Goal: Task Accomplishment & Management: Manage account settings

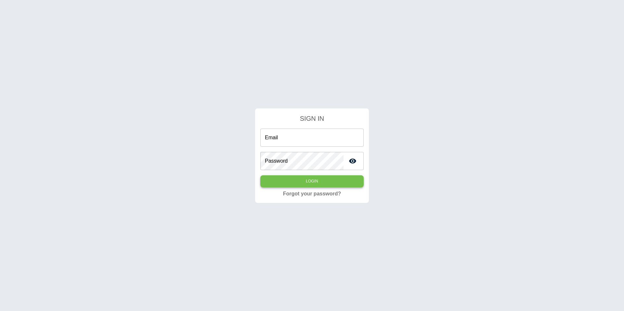
type input "**********"
click at [304, 185] on button "Login" at bounding box center [311, 181] width 103 height 12
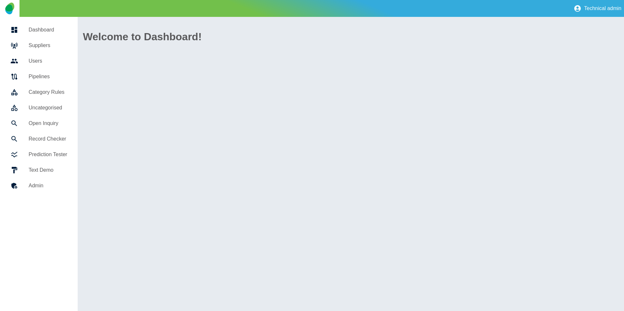
click at [55, 50] on link "Suppliers" at bounding box center [38, 46] width 67 height 16
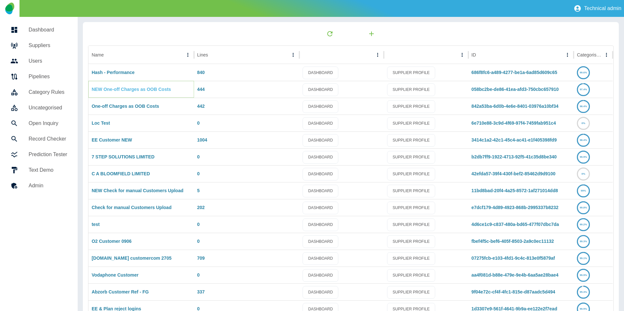
click at [117, 90] on link "NEW One-off Charges as OOB Costs" at bounding box center [131, 89] width 79 height 5
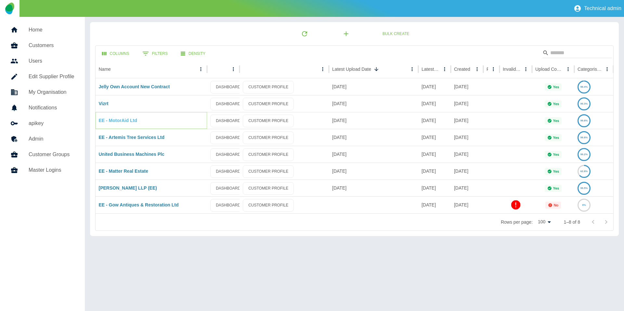
click at [116, 119] on link "EE - MotorAid Ltd" at bounding box center [118, 120] width 38 height 5
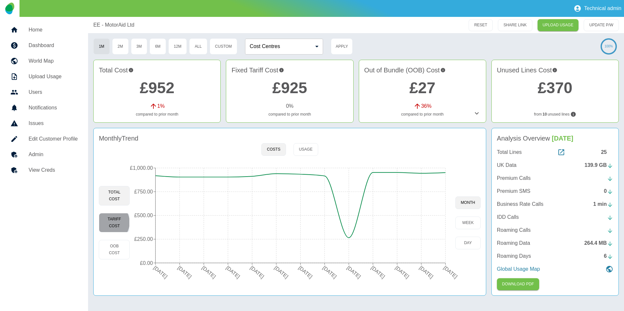
click at [109, 222] on button "Tariff Cost" at bounding box center [114, 222] width 31 height 19
click at [23, 156] on div at bounding box center [19, 155] width 18 height 8
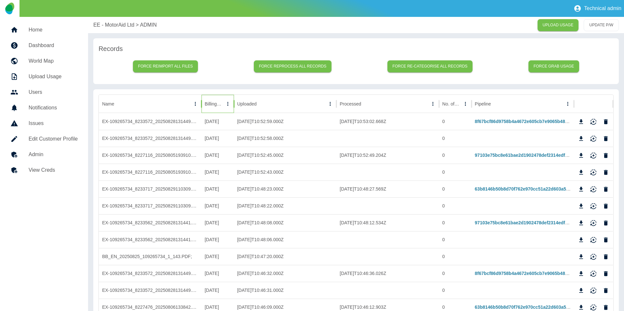
click at [213, 108] on div "Billing Date" at bounding box center [214, 104] width 19 height 18
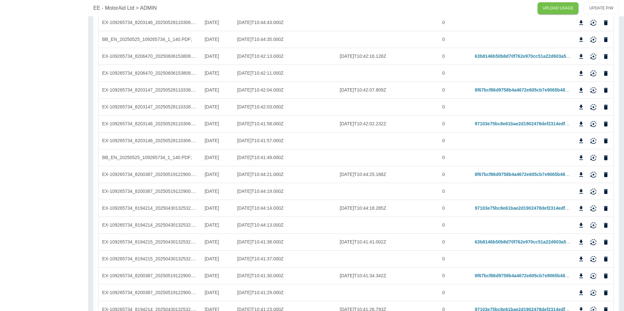
scroll to position [549, 0]
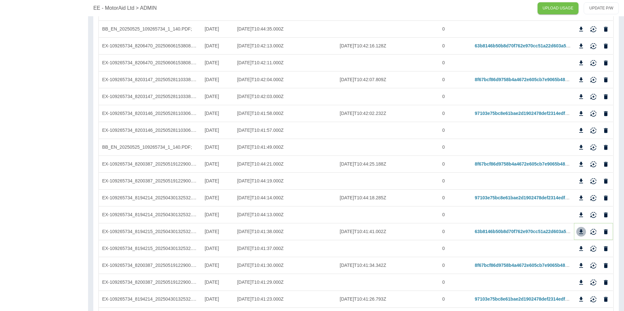
click at [578, 230] on icon "Download" at bounding box center [580, 232] width 6 height 6
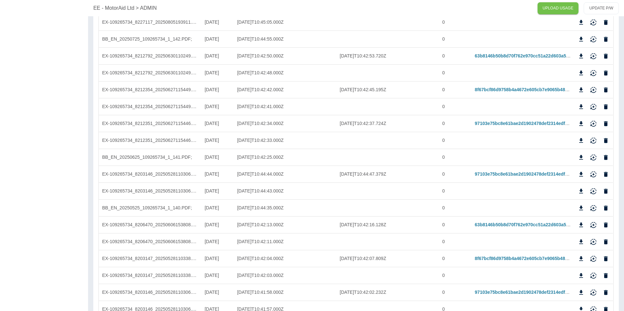
scroll to position [350, 0]
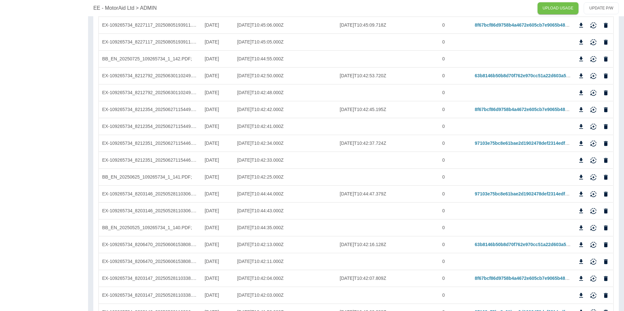
click at [110, 9] on p "EE - MotorAid Ltd" at bounding box center [113, 8] width 41 height 8
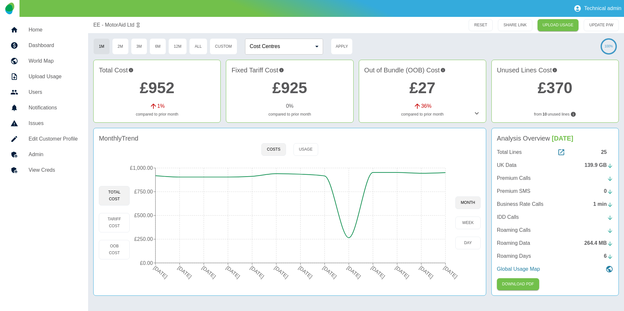
click at [112, 9] on div "Technical admin" at bounding box center [312, 8] width 624 height 17
click at [348, 240] on circle at bounding box center [348, 237] width 5 height 5
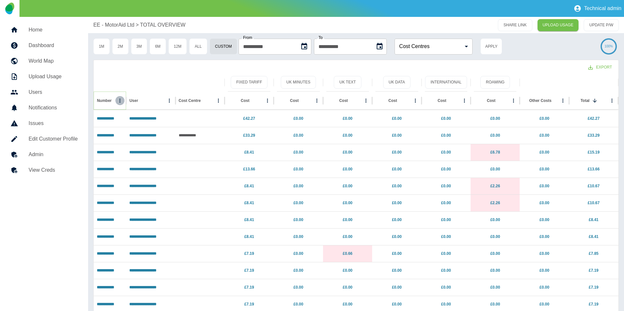
click at [119, 102] on icon "Number column menu" at bounding box center [120, 101] width 6 height 6
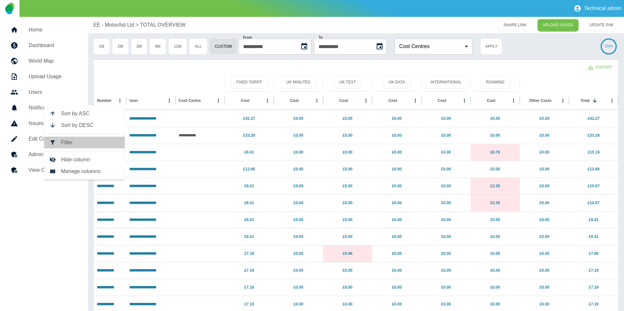
click at [100, 145] on span "Filter" at bounding box center [90, 143] width 58 height 8
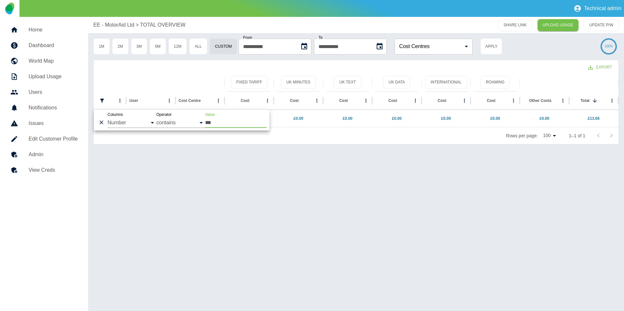
type input "***"
click at [153, 65] on div "Export" at bounding box center [356, 66] width 525 height 13
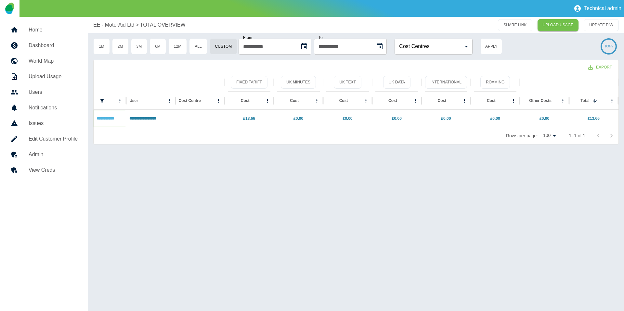
click at [114, 118] on link "**********" at bounding box center [105, 119] width 17 height 4
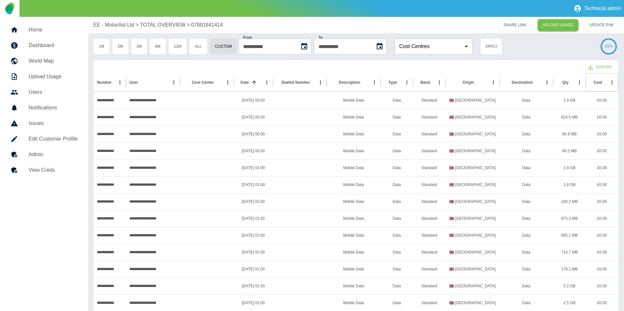
click at [604, 81] on icon "Sort" at bounding box center [607, 83] width 6 height 6
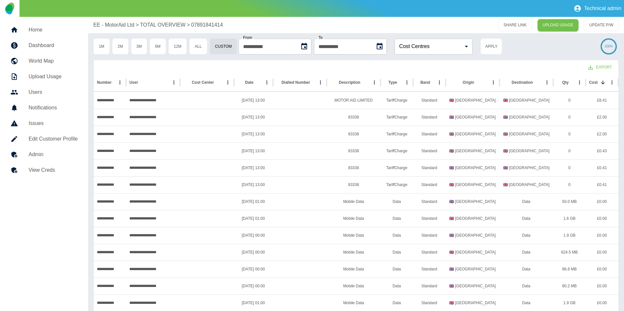
click at [65, 158] on h5 "Admin" at bounding box center [53, 155] width 49 height 8
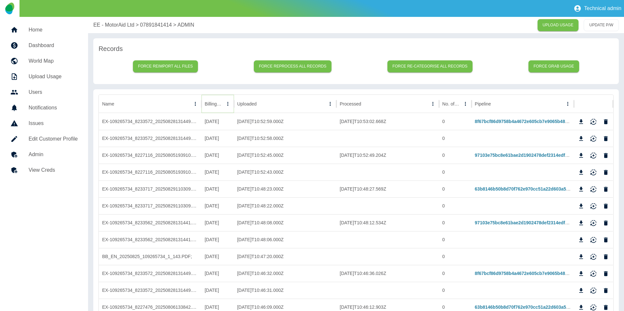
click at [225, 105] on icon "Sort" at bounding box center [228, 104] width 6 height 6
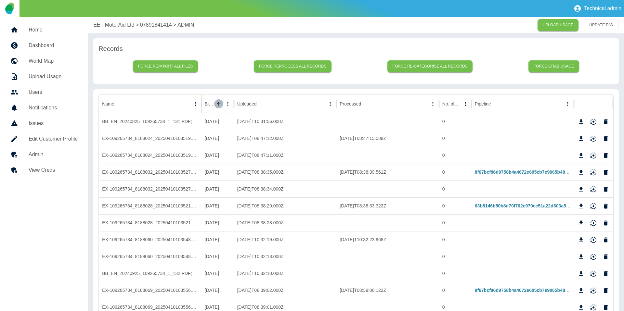
click at [220, 105] on icon "Sort" at bounding box center [219, 104] width 6 height 6
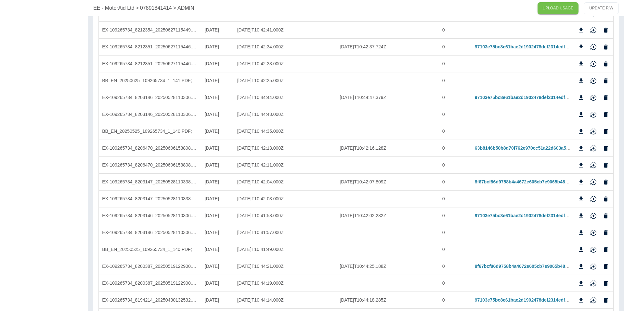
scroll to position [636, 0]
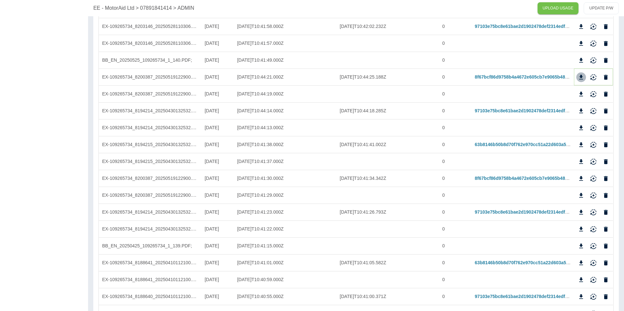
click at [582, 76] on icon "Download" at bounding box center [581, 77] width 4 height 5
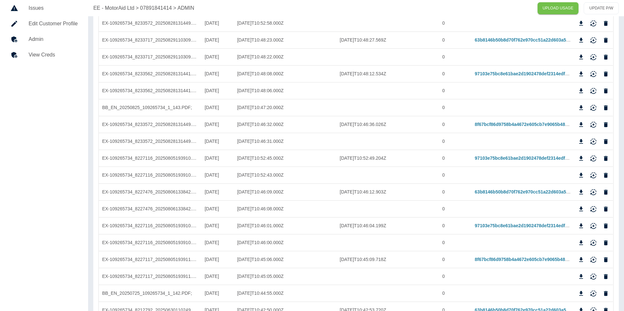
scroll to position [0, 0]
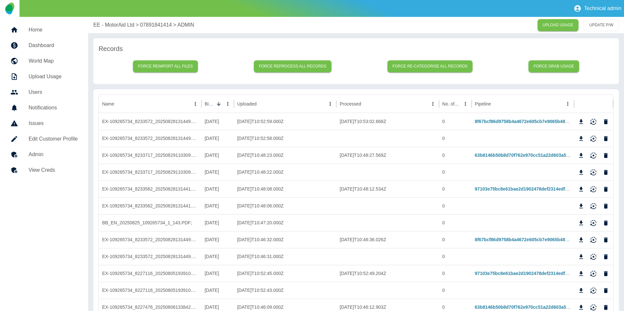
click at [57, 32] on h5 "Home" at bounding box center [53, 30] width 49 height 8
click at [112, 25] on p "EE - MotorAid Ltd" at bounding box center [113, 25] width 41 height 8
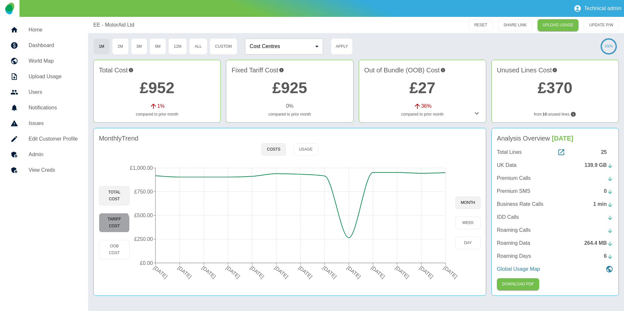
click at [105, 227] on button "Tariff Cost" at bounding box center [114, 222] width 31 height 19
click at [294, 152] on button "Usage" at bounding box center [305, 149] width 25 height 13
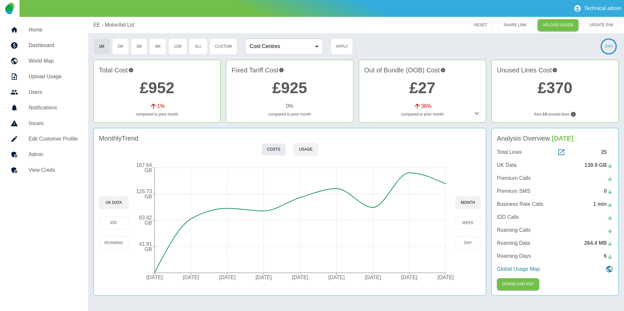
click at [276, 150] on button "Costs" at bounding box center [273, 149] width 24 height 13
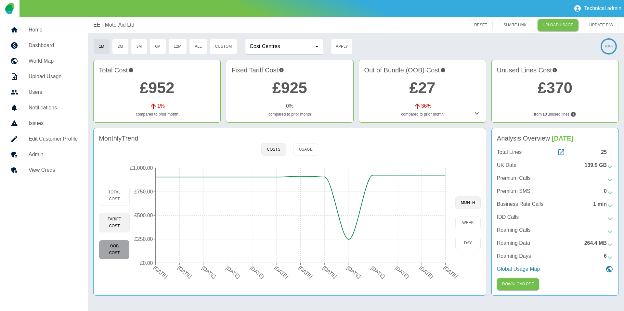
click at [114, 247] on button "OOB Cost" at bounding box center [114, 249] width 31 height 19
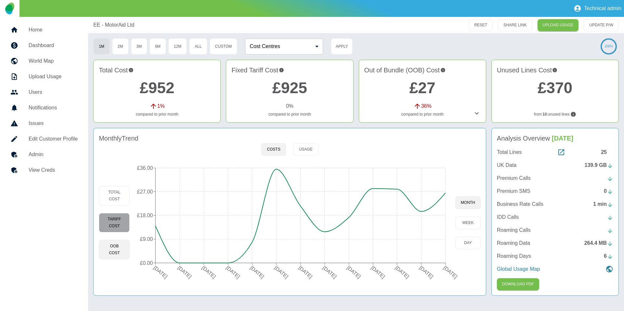
click at [115, 230] on button "Tariff Cost" at bounding box center [114, 222] width 31 height 19
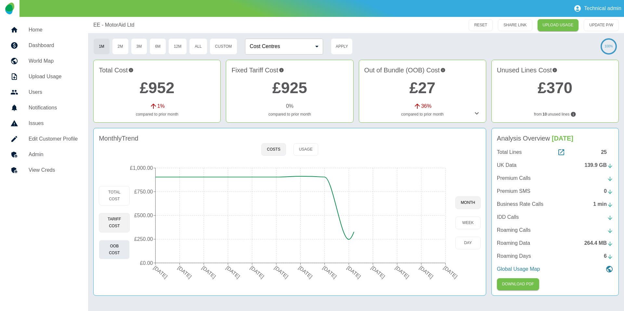
click at [109, 246] on button "OOB Cost" at bounding box center [114, 249] width 31 height 19
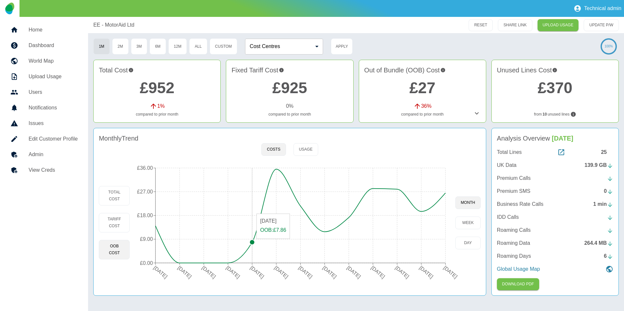
click at [249, 242] on circle at bounding box center [251, 242] width 5 height 5
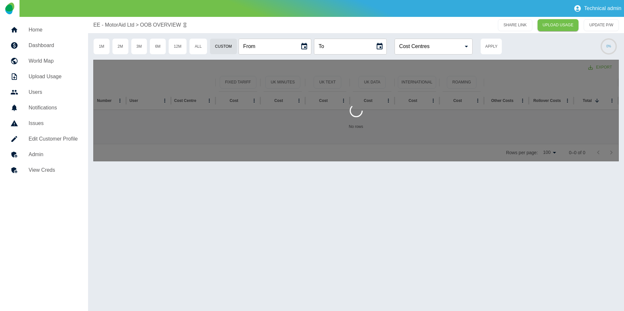
type input "**********"
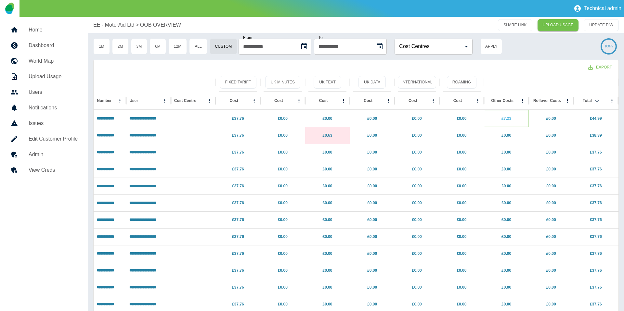
click at [506, 118] on link "£7.23" at bounding box center [506, 118] width 10 height 5
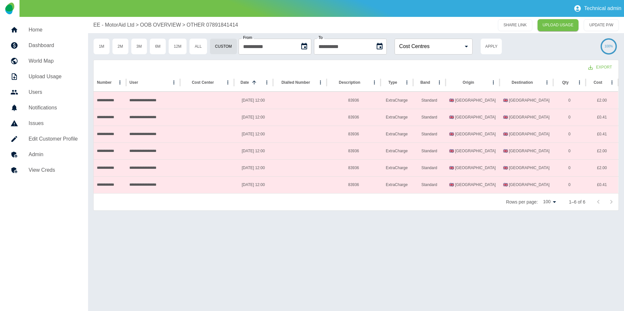
click at [162, 27] on p "OOB OVERVIEW" at bounding box center [160, 25] width 41 height 8
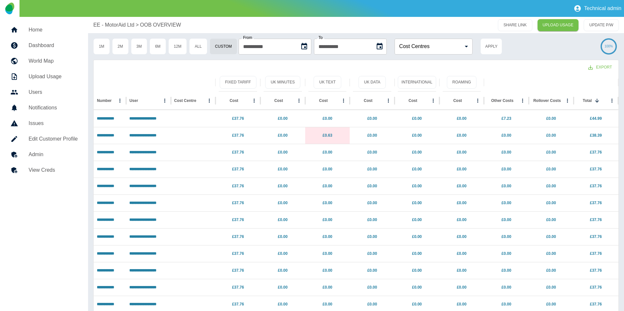
click at [102, 28] on p "EE - MotorAid Ltd" at bounding box center [113, 25] width 41 height 8
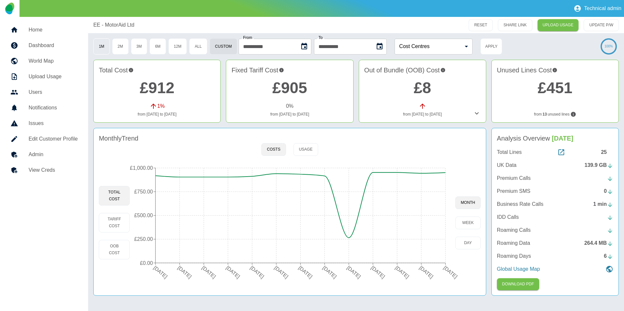
click at [102, 45] on button "1M" at bounding box center [101, 46] width 17 height 16
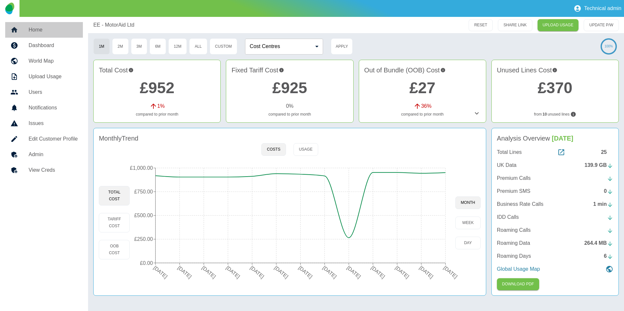
click at [54, 31] on h5 "Home" at bounding box center [53, 30] width 49 height 8
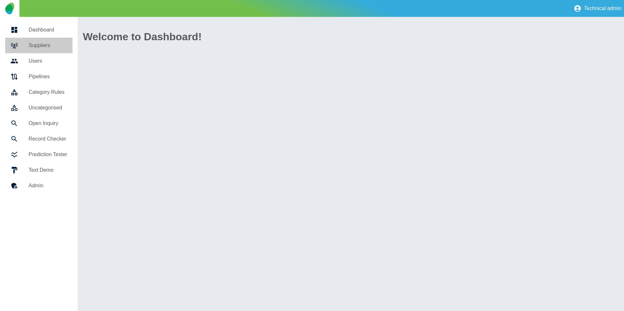
click at [47, 42] on h5 "Suppliers" at bounding box center [48, 46] width 39 height 8
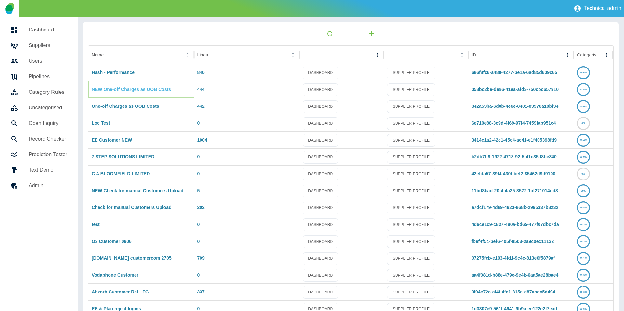
click at [115, 89] on link "NEW One-off Charges as OOB Costs" at bounding box center [131, 89] width 79 height 5
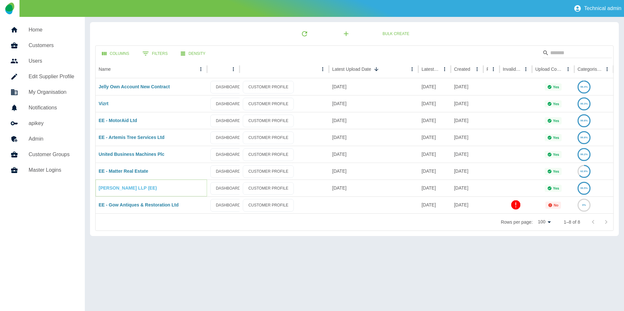
click at [126, 189] on link "Harper Macleod LLP (EE)" at bounding box center [128, 187] width 58 height 5
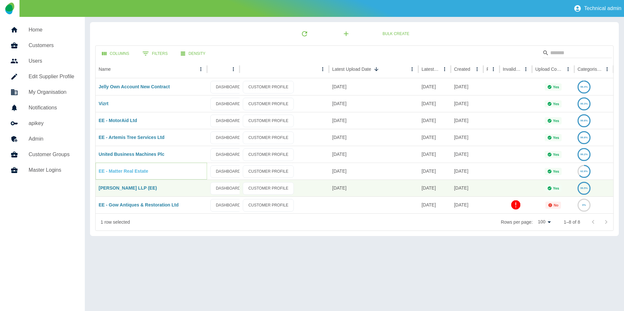
click at [128, 173] on link "EE - Matter Real Estate" at bounding box center [124, 171] width 50 height 5
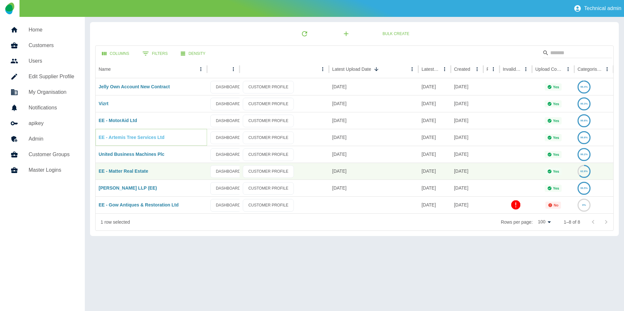
click at [115, 137] on link "EE - Artemis Tree Services Ltd" at bounding box center [132, 137] width 66 height 5
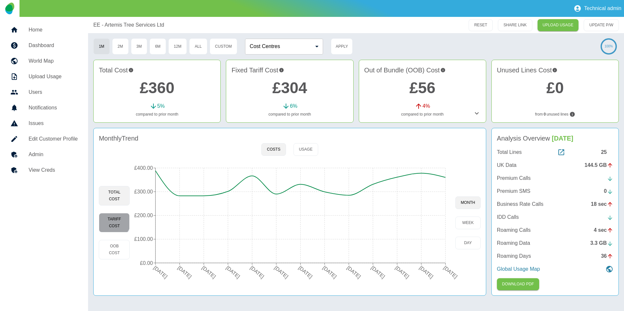
click at [106, 218] on button "Tariff Cost" at bounding box center [114, 222] width 31 height 19
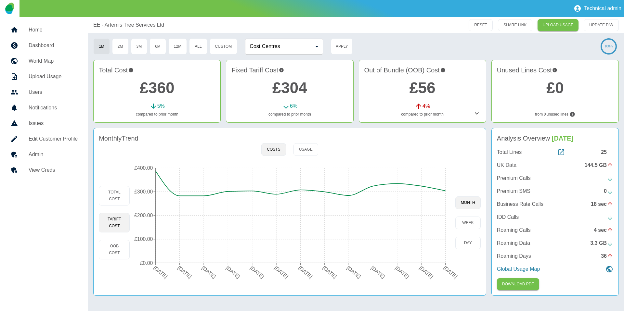
click at [23, 157] on div at bounding box center [19, 155] width 18 height 8
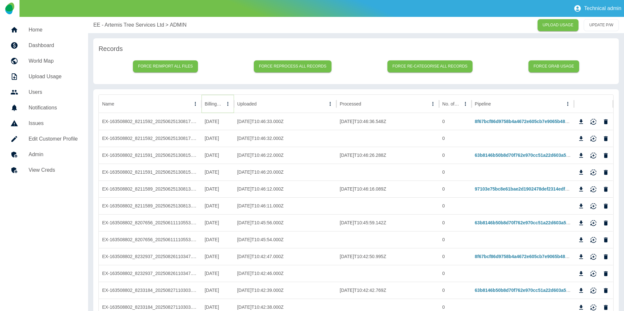
click at [225, 104] on icon "Sort" at bounding box center [228, 104] width 6 height 6
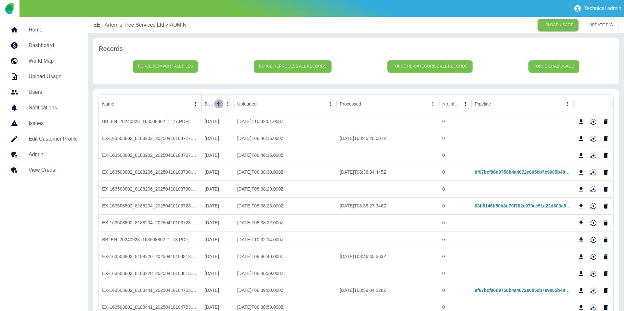
click at [219, 104] on icon "Sort" at bounding box center [219, 104] width 6 height 6
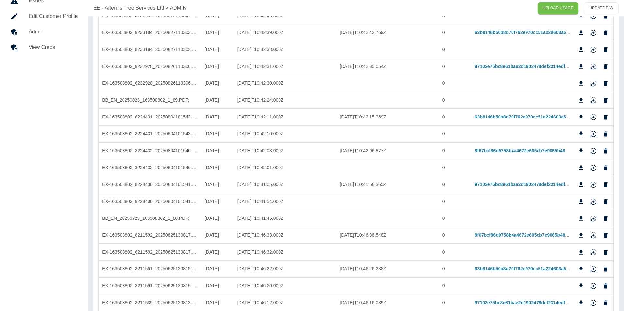
scroll to position [169, 0]
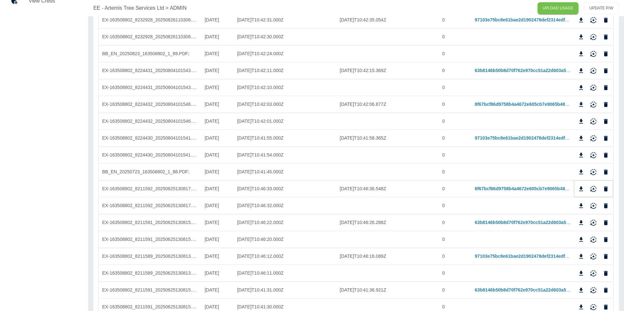
click at [579, 189] on icon "Download" at bounding box center [580, 189] width 6 height 6
click at [580, 223] on icon "Download" at bounding box center [580, 223] width 6 height 6
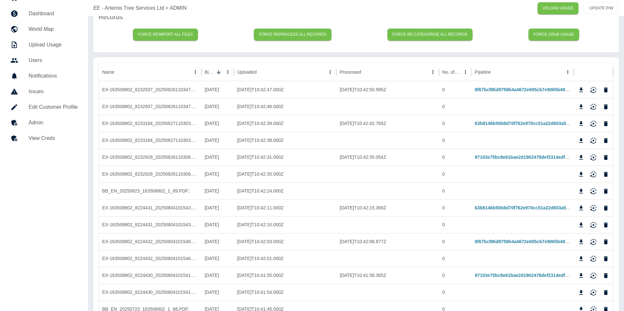
scroll to position [0, 0]
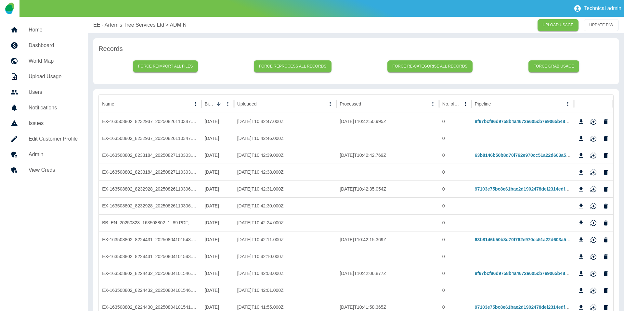
click at [42, 25] on link "Home" at bounding box center [44, 30] width 78 height 16
click at [125, 24] on p "EE - Artemis Tree Services Ltd" at bounding box center [128, 25] width 71 height 8
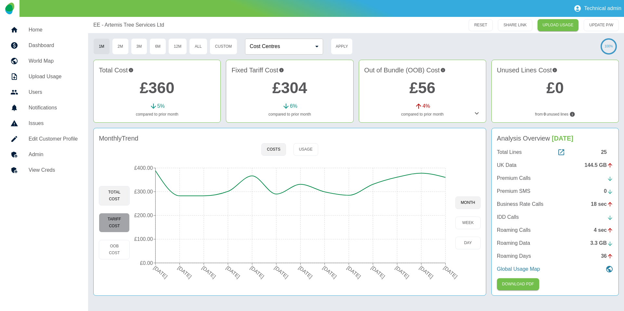
click at [122, 223] on button "Tariff Cost" at bounding box center [114, 222] width 31 height 19
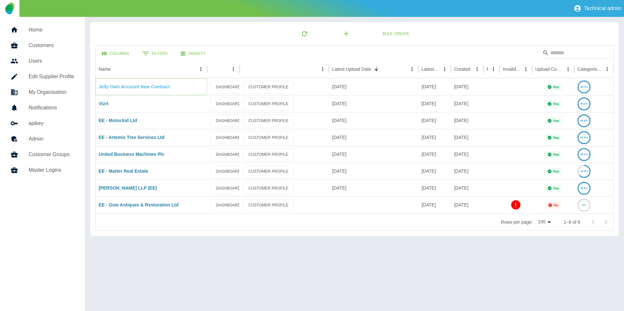
click at [131, 85] on link "Jelly Own Account New Contract" at bounding box center [134, 86] width 71 height 5
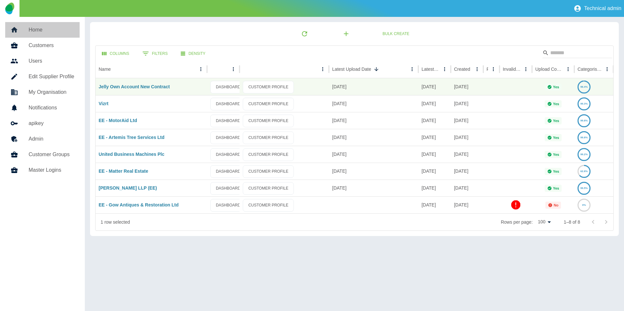
click at [66, 34] on link "Home" at bounding box center [42, 30] width 74 height 16
click at [132, 188] on link "Harper Macleod LLP (EE)" at bounding box center [128, 187] width 58 height 5
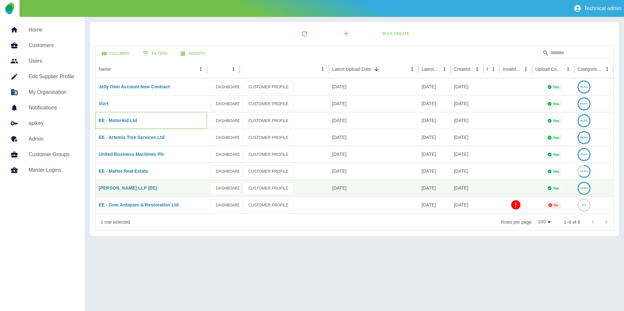
click at [125, 124] on div "EE - MotorAid Ltd" at bounding box center [151, 120] width 112 height 17
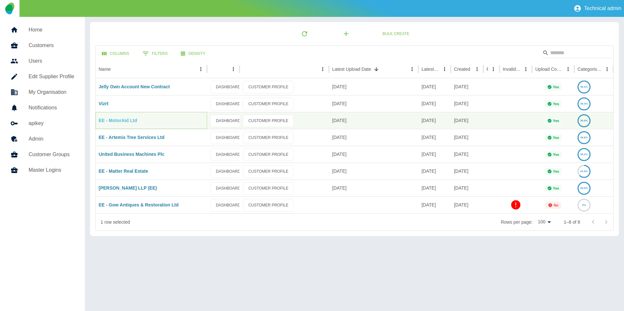
click at [125, 121] on link "EE - MotorAid Ltd" at bounding box center [118, 120] width 38 height 5
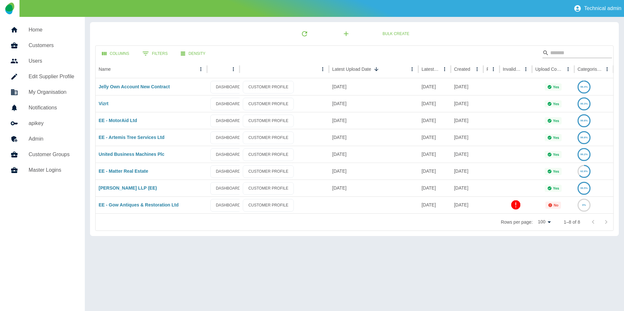
click at [558, 53] on input "Search" at bounding box center [576, 53] width 52 height 10
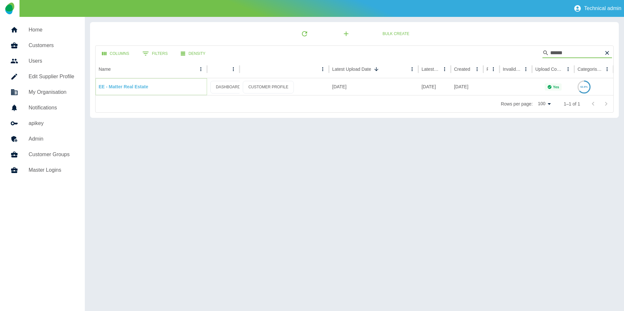
click at [123, 88] on link "EE - Matter Real Estate" at bounding box center [124, 86] width 50 height 5
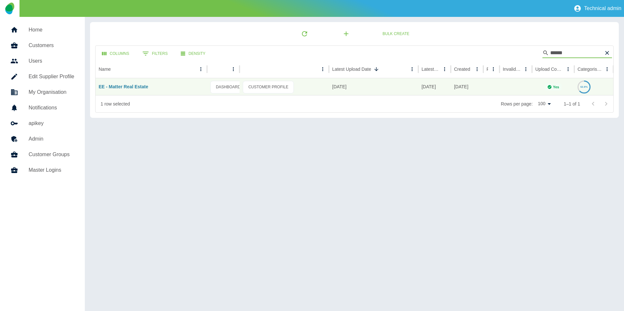
drag, startPoint x: 572, startPoint y: 50, endPoint x: 512, endPoint y: 54, distance: 59.9
click at [512, 54] on div "Columns 0 Filters Density ******" at bounding box center [354, 53] width 518 height 14
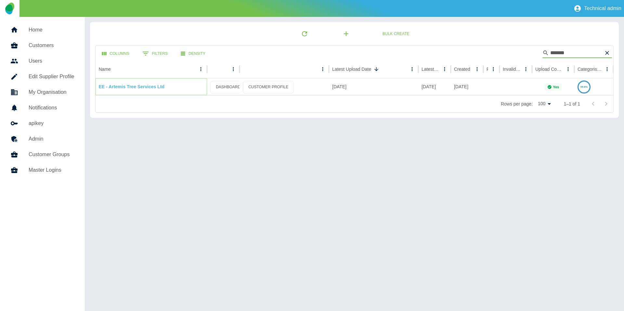
click at [130, 87] on link "EE - Artemis Tree Services Ltd" at bounding box center [132, 86] width 66 height 5
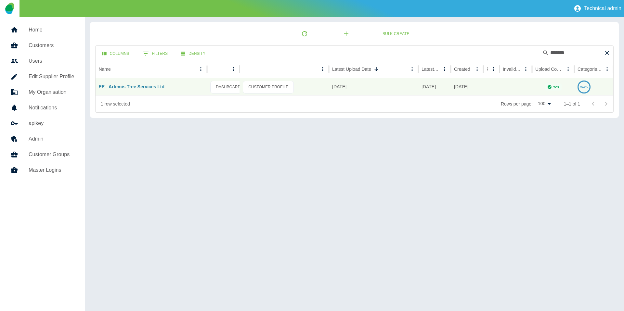
drag, startPoint x: 569, startPoint y: 51, endPoint x: 528, endPoint y: 53, distance: 41.0
click at [531, 54] on div "Columns 0 Filters Density *******" at bounding box center [354, 53] width 518 height 14
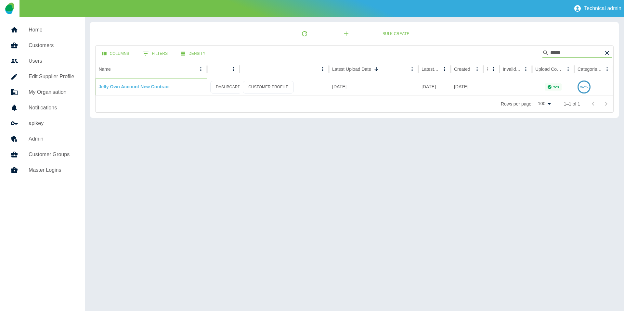
click at [134, 87] on link "Jelly Own Account New Contract" at bounding box center [134, 86] width 71 height 5
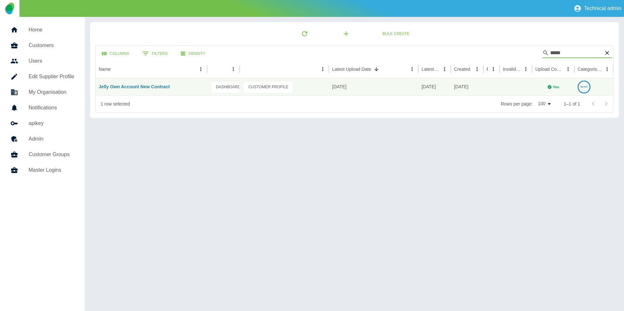
drag, startPoint x: 581, startPoint y: 52, endPoint x: 496, endPoint y: 49, distance: 85.1
click at [500, 51] on div "Columns 0 Filters Density *****" at bounding box center [354, 53] width 518 height 14
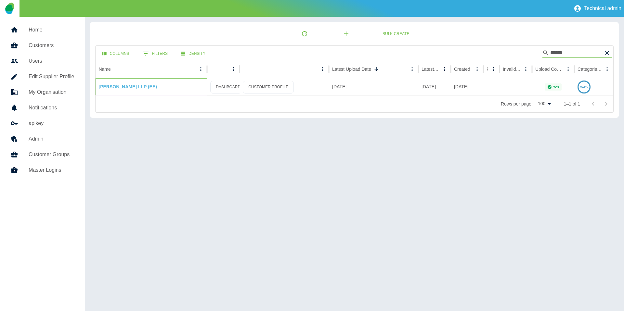
drag, startPoint x: 140, startPoint y: 83, endPoint x: 138, endPoint y: 87, distance: 3.9
click at [140, 84] on div "Harper Macleod LLP (EE)" at bounding box center [151, 86] width 112 height 17
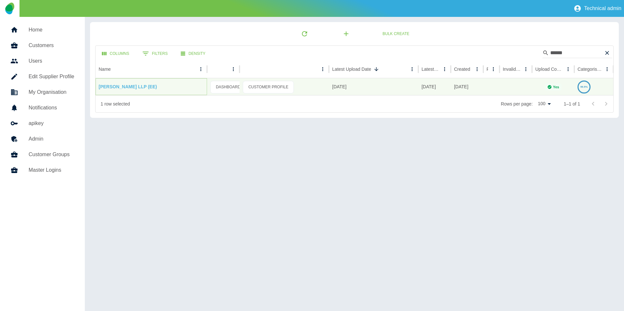
click at [138, 88] on link "Harper Macleod LLP (EE)" at bounding box center [128, 86] width 58 height 5
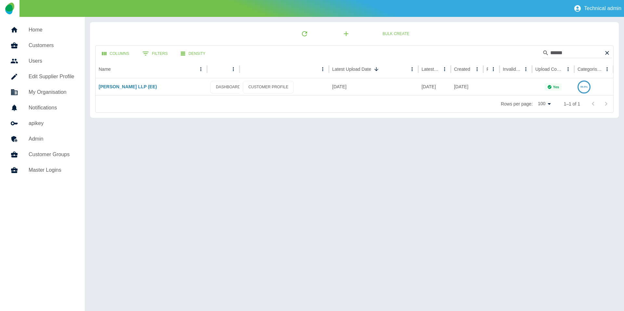
drag, startPoint x: 569, startPoint y: 53, endPoint x: 516, endPoint y: 54, distance: 52.3
click at [519, 54] on div "Columns 0 Filters Density ******" at bounding box center [354, 53] width 518 height 14
type input "****"
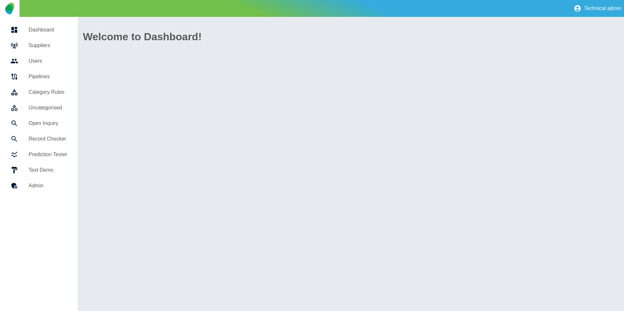
click at [53, 94] on h5 "Category Rules" at bounding box center [48, 92] width 39 height 8
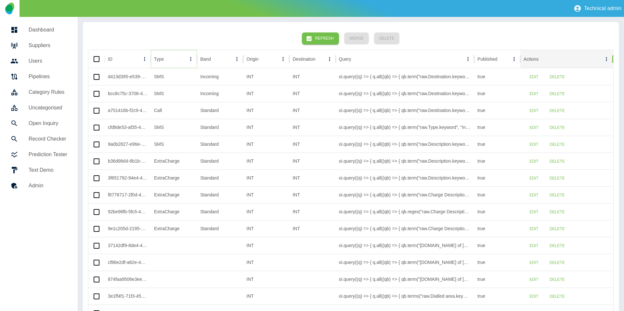
click at [193, 59] on icon "Type column menu" at bounding box center [191, 59] width 6 height 6
click at [248, 192] on div "INT" at bounding box center [266, 194] width 46 height 17
click at [532, 161] on button "Edit" at bounding box center [533, 162] width 21 height 12
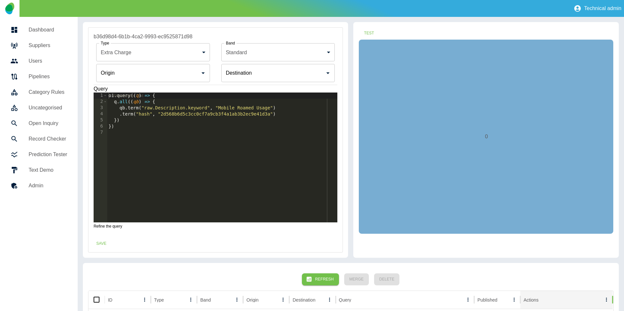
type input "**********"
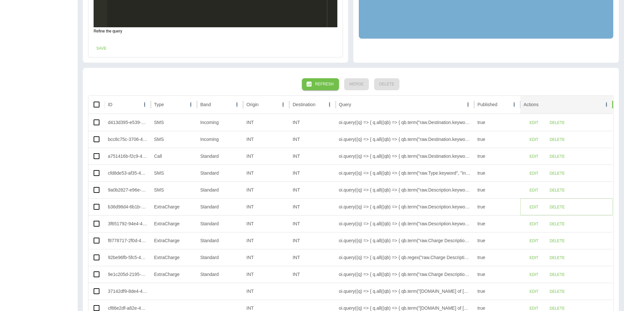
scroll to position [212, 0]
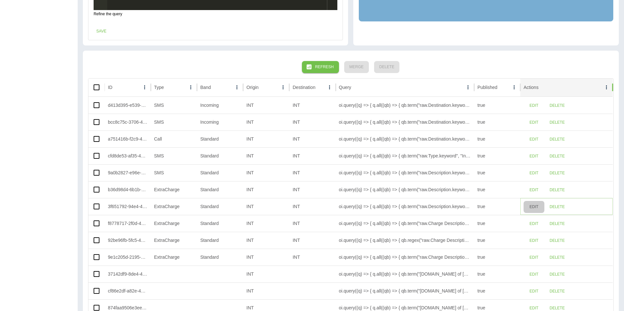
click at [539, 207] on button "Edit" at bounding box center [533, 207] width 21 height 12
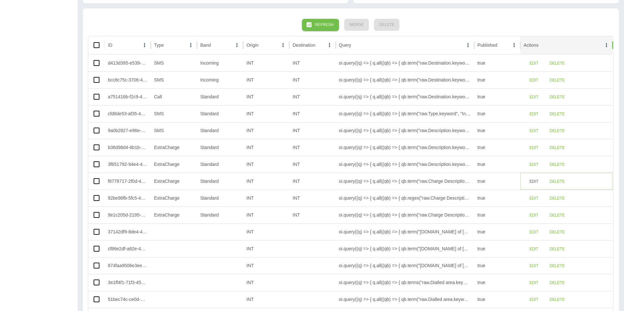
click at [530, 180] on button "Edit" at bounding box center [533, 182] width 21 height 12
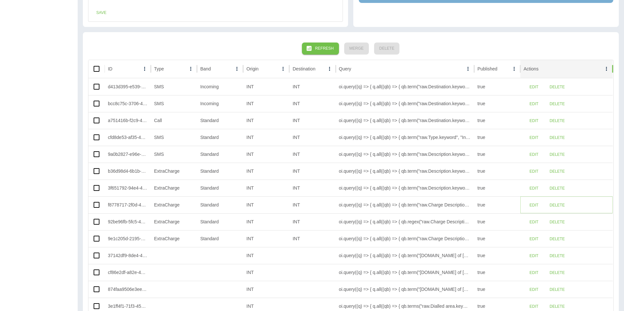
scroll to position [288, 0]
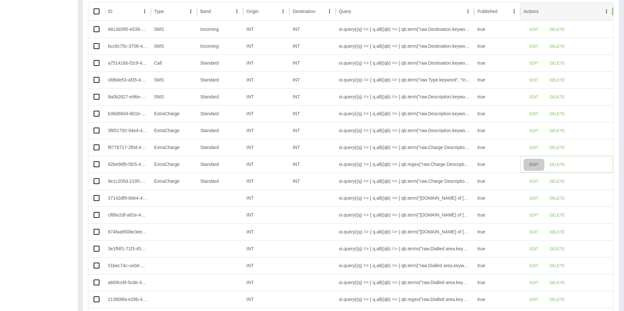
click at [534, 169] on button "Edit" at bounding box center [533, 165] width 21 height 12
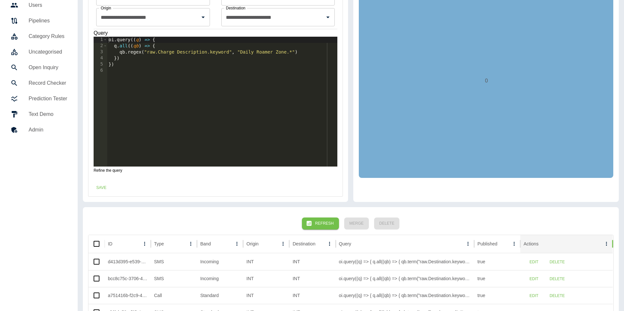
scroll to position [348, 0]
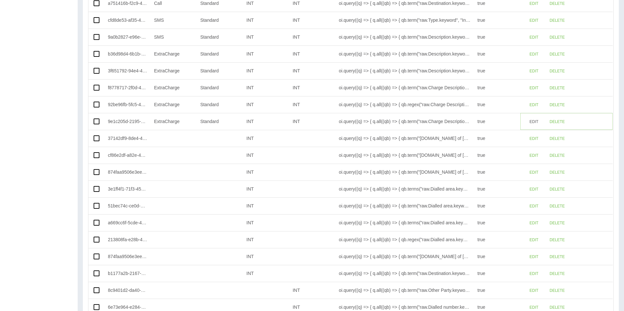
click at [531, 124] on button "Edit" at bounding box center [533, 122] width 21 height 12
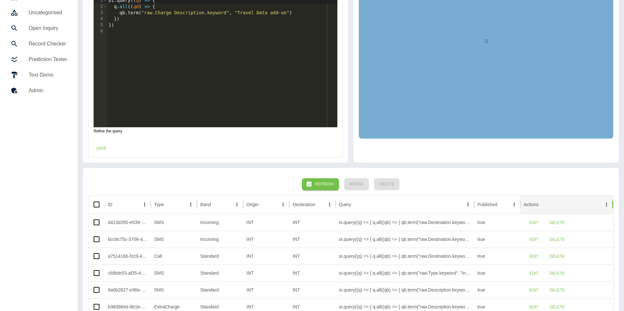
scroll to position [96, 0]
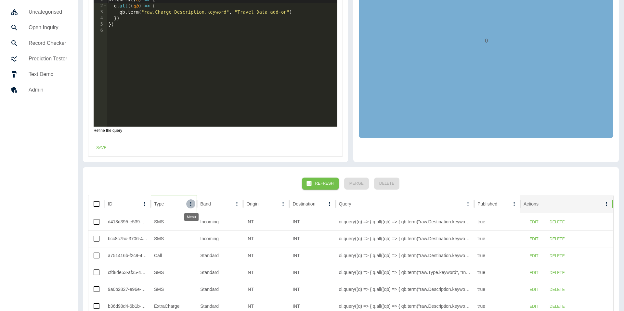
drag, startPoint x: 189, startPoint y: 204, endPoint x: 186, endPoint y: 207, distance: 3.7
click at [189, 204] on icon "Type column menu" at bounding box center [191, 204] width 6 height 6
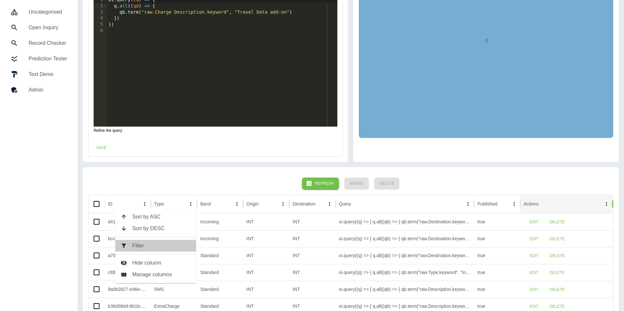
click at [137, 247] on span "Filter" at bounding box center [161, 246] width 58 height 8
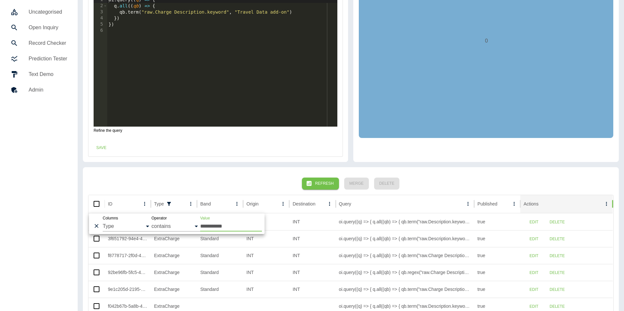
type input "**********"
drag, startPoint x: 240, startPoint y: 147, endPoint x: 243, endPoint y: 148, distance: 3.3
click at [241, 148] on div "Save" at bounding box center [215, 147] width 254 height 17
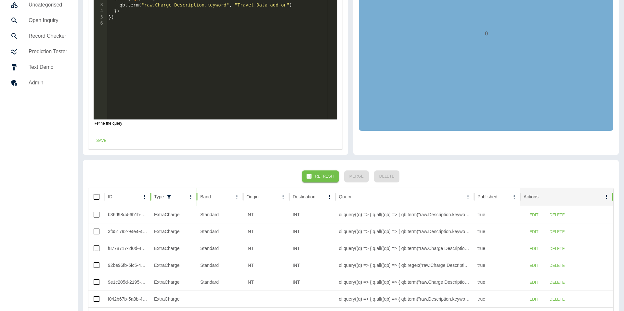
scroll to position [104, 0]
click at [534, 214] on button "Edit" at bounding box center [533, 215] width 21 height 12
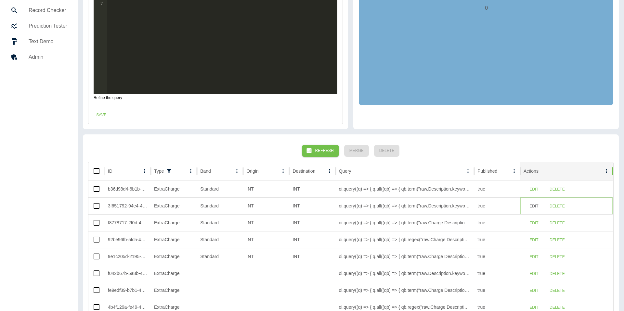
click at [536, 209] on button "Edit" at bounding box center [533, 206] width 21 height 12
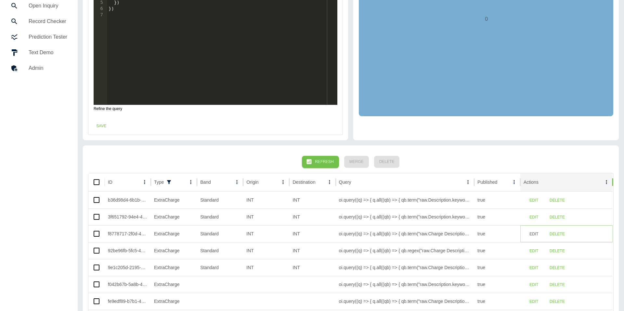
click at [529, 233] on button "Edit" at bounding box center [533, 234] width 21 height 12
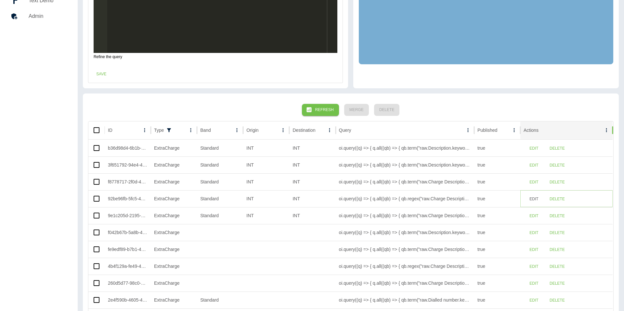
click at [531, 202] on button "Edit" at bounding box center [533, 199] width 21 height 12
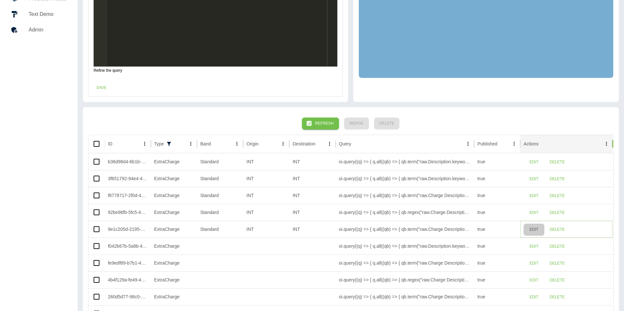
click at [533, 229] on button "Edit" at bounding box center [533, 230] width 21 height 12
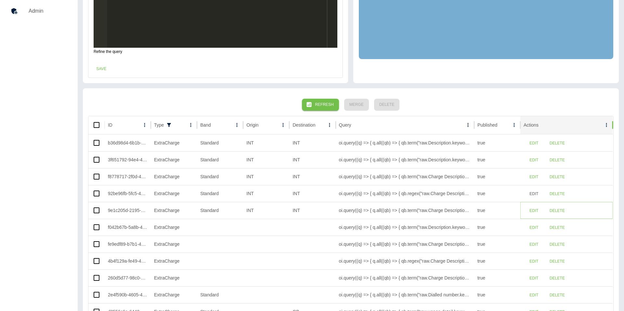
scroll to position [176, 0]
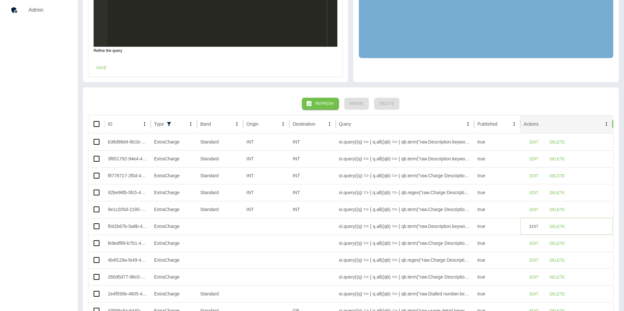
click at [532, 227] on button "Edit" at bounding box center [533, 227] width 21 height 12
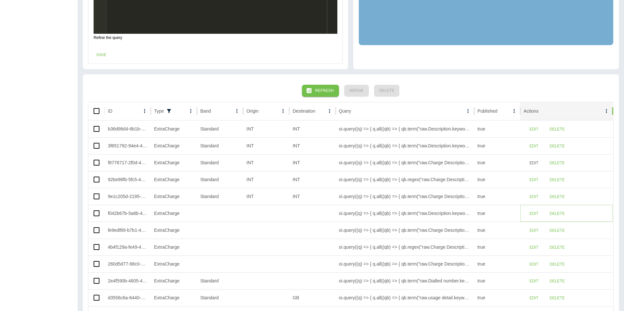
scroll to position [200, 0]
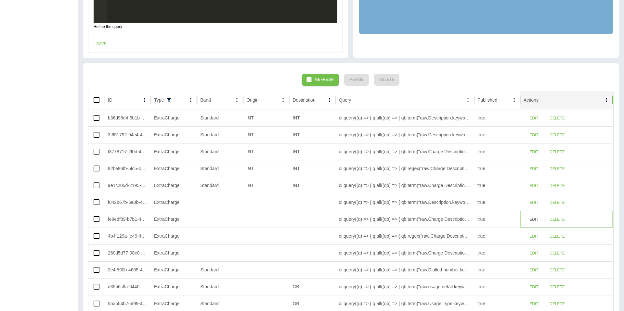
click at [531, 220] on button "Edit" at bounding box center [533, 220] width 21 height 12
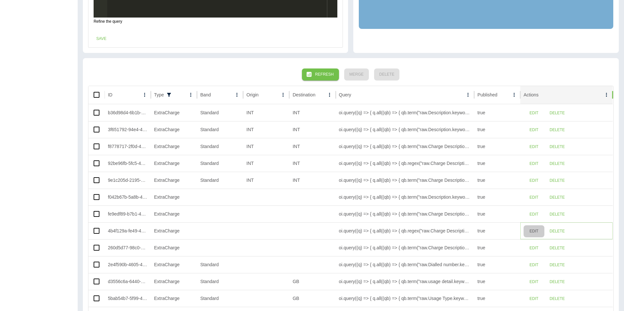
click at [532, 232] on button "Edit" at bounding box center [533, 231] width 21 height 12
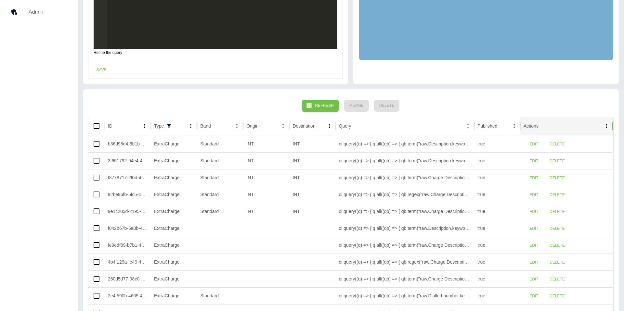
scroll to position [248, 0]
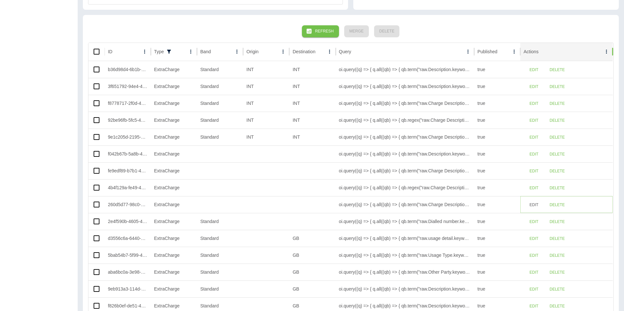
click at [533, 201] on button "Edit" at bounding box center [533, 205] width 21 height 12
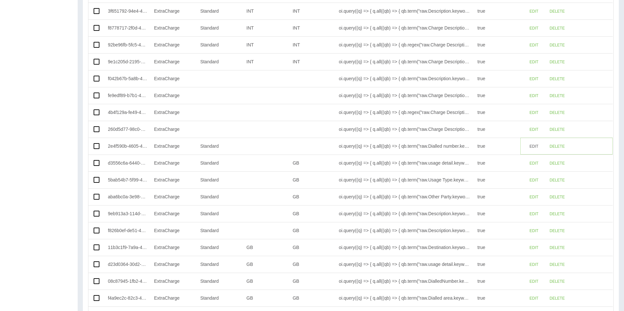
click at [527, 145] on button "Edit" at bounding box center [533, 147] width 21 height 12
type input "********"
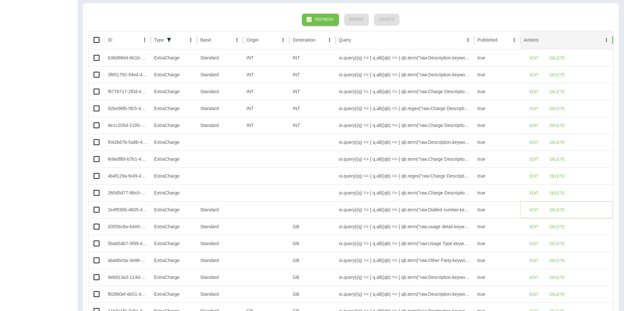
scroll to position [283, 0]
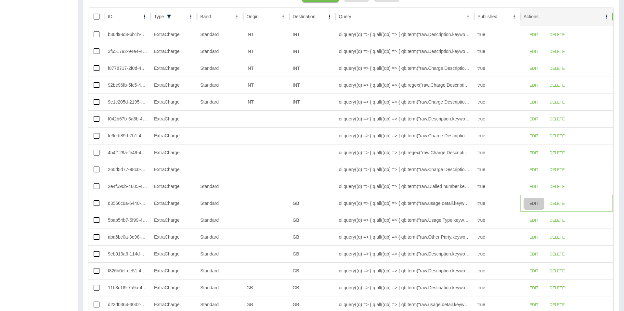
click at [533, 206] on button "Edit" at bounding box center [533, 204] width 21 height 12
type input "**********"
click at [532, 224] on button "Edit" at bounding box center [533, 220] width 21 height 12
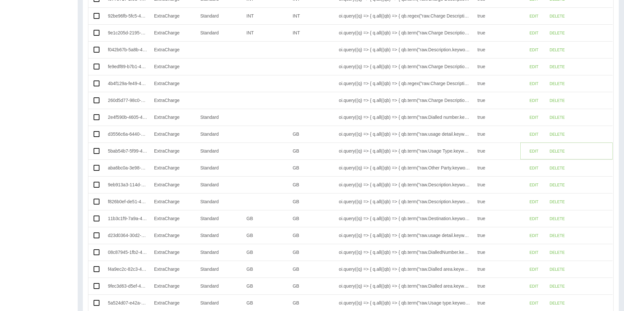
scroll to position [357, 0]
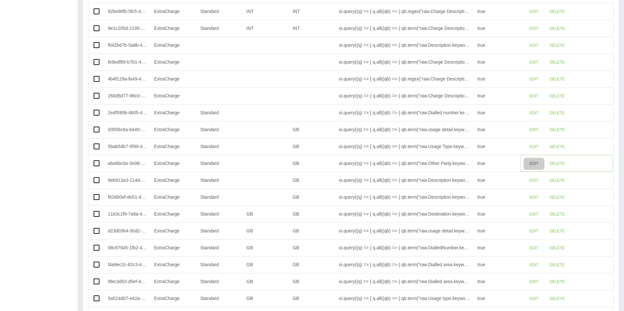
click at [530, 160] on button "Edit" at bounding box center [533, 164] width 21 height 12
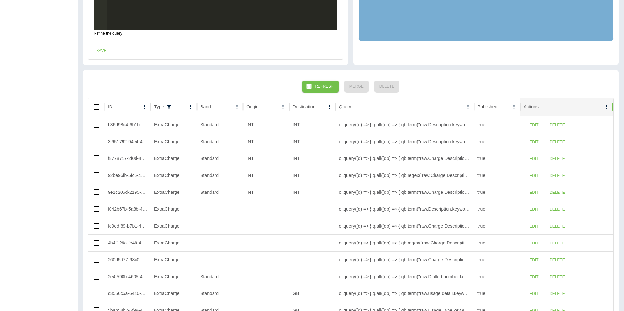
scroll to position [193, 0]
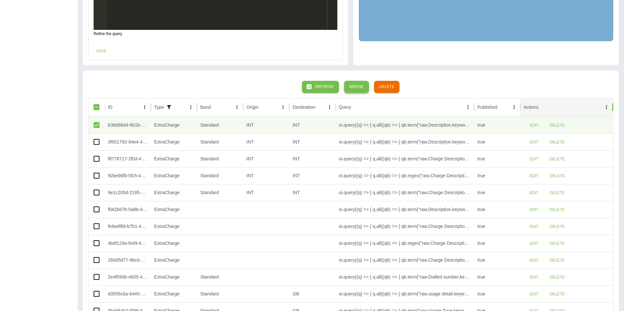
click at [352, 90] on button "Merge" at bounding box center [356, 87] width 25 height 12
type input "**********"
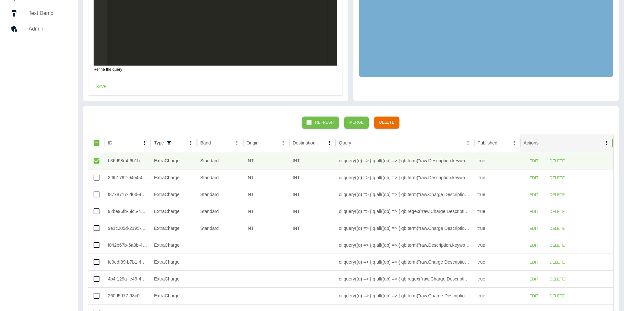
scroll to position [0, 0]
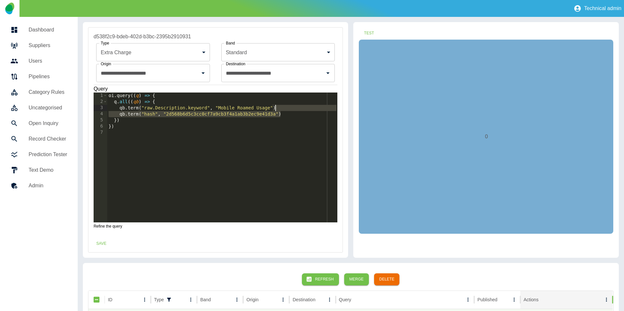
drag, startPoint x: 287, startPoint y: 115, endPoint x: 290, endPoint y: 110, distance: 6.2
click at [290, 110] on div "oi . query (( q ) => { q . all (( qb ) => { qb . term ( "raw.Description.keywor…" at bounding box center [222, 164] width 230 height 142
click at [172, 107] on div "oi . query (( q ) => { q . all (( qb ) => { qb . term ( "raw.Description.keywor…" at bounding box center [222, 164] width 230 height 142
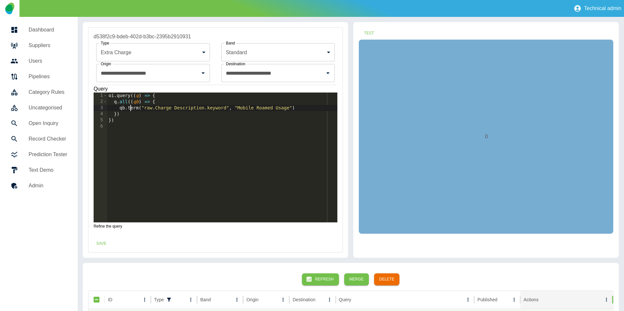
click at [132, 108] on div "oi . query (( q ) => { q . all (( qb ) => { qb . term ( "raw.Charge Description…" at bounding box center [222, 164] width 230 height 142
click at [241, 108] on div "oi . query (( q ) => { q . all (( qb ) => { qb . regex ( "raw.Charge Descriptio…" at bounding box center [222, 164] width 230 height 142
drag, startPoint x: 241, startPoint y: 108, endPoint x: 292, endPoint y: 108, distance: 51.0
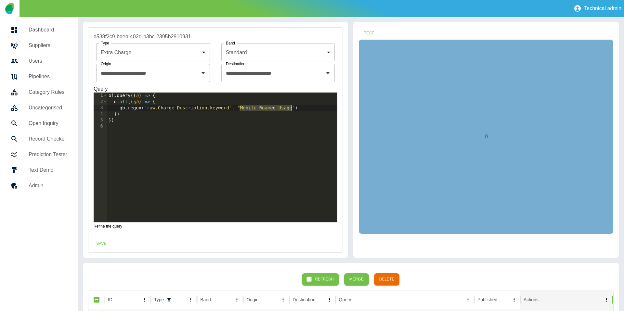
click at [292, 108] on div "oi . query (( q ) => { q . all (( qb ) => { qb . regex ( "raw.Charge Descriptio…" at bounding box center [222, 164] width 230 height 142
click at [195, 71] on icon "Clear" at bounding box center [194, 73] width 6 height 6
type textarea "**********"
click at [318, 53] on body "**********" at bounding box center [312, 155] width 624 height 311
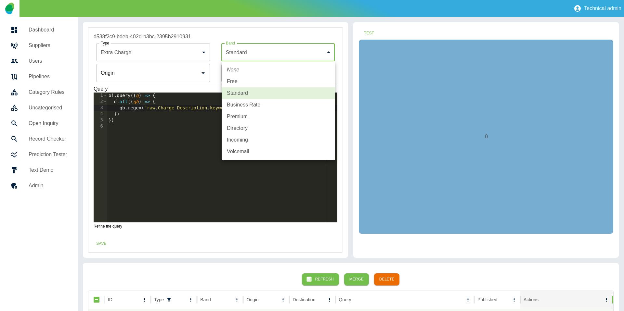
click at [286, 68] on li "None" at bounding box center [277, 70] width 113 height 12
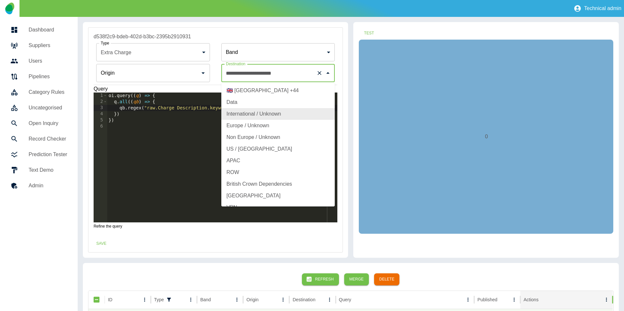
click at [305, 77] on input "**********" at bounding box center [269, 73] width 90 height 12
click at [317, 74] on icon "Clear" at bounding box center [319, 73] width 6 height 6
click at [375, 28] on button "Test" at bounding box center [368, 33] width 21 height 12
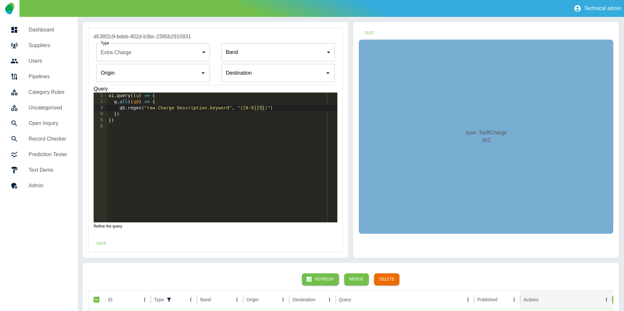
type textarea "**********"
click at [284, 107] on div "oi . query (( q ) => { q . all (( qb ) => { qb . regex ( "raw.Charge Descriptio…" at bounding box center [222, 164] width 230 height 142
paste textarea "**********"
type textarea "**********"
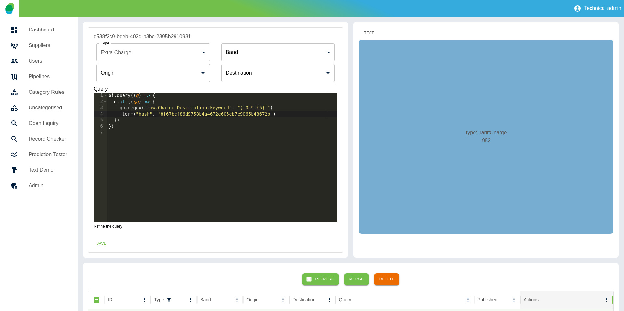
click at [367, 33] on button "Test" at bounding box center [368, 33] width 21 height 12
click at [363, 34] on button "Test" at bounding box center [368, 33] width 21 height 12
click at [104, 241] on button "Save" at bounding box center [101, 244] width 21 height 12
type input "********"
type input "**********"
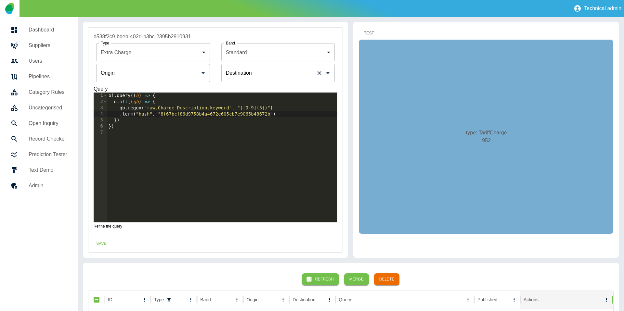
type input "**********"
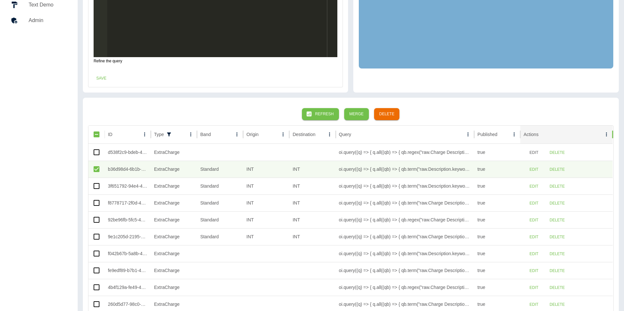
scroll to position [166, 0]
click at [537, 154] on button "Edit" at bounding box center [533, 152] width 21 height 12
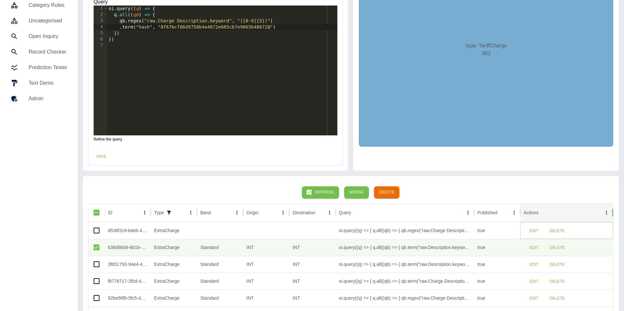
scroll to position [0, 0]
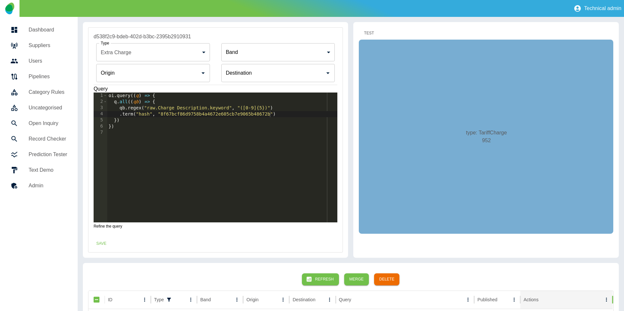
click at [368, 31] on button "Test" at bounding box center [368, 33] width 21 height 12
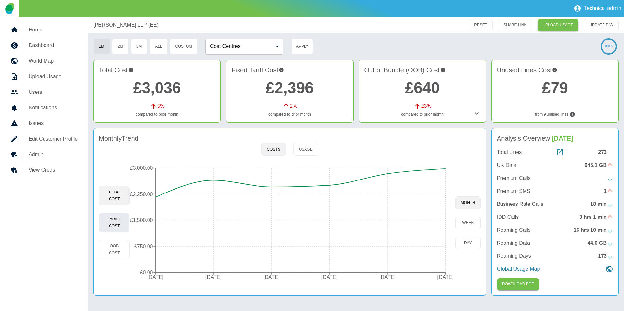
click at [110, 226] on button "Tariff Cost" at bounding box center [114, 222] width 31 height 19
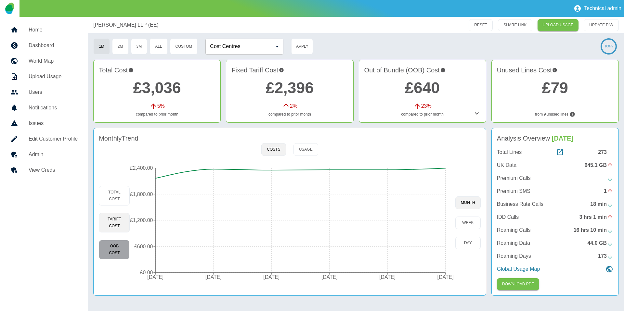
click at [120, 247] on button "OOB Cost" at bounding box center [114, 249] width 31 height 19
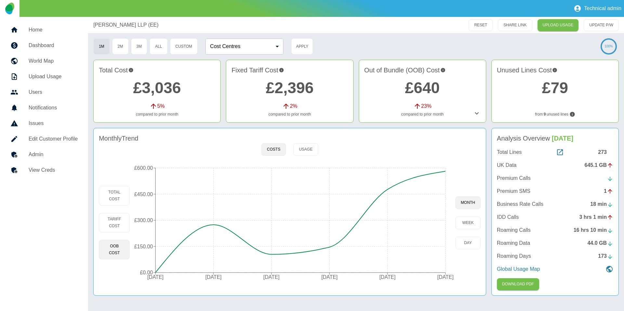
click at [476, 114] on icon at bounding box center [477, 113] width 8 height 8
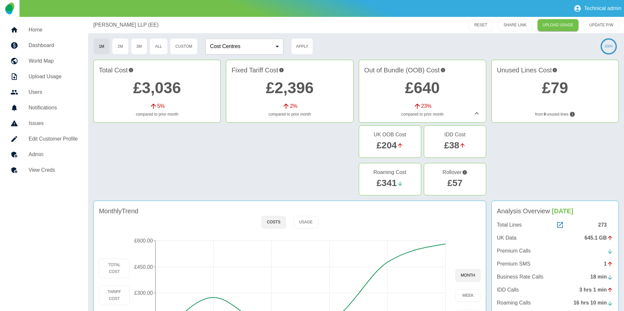
scroll to position [63, 0]
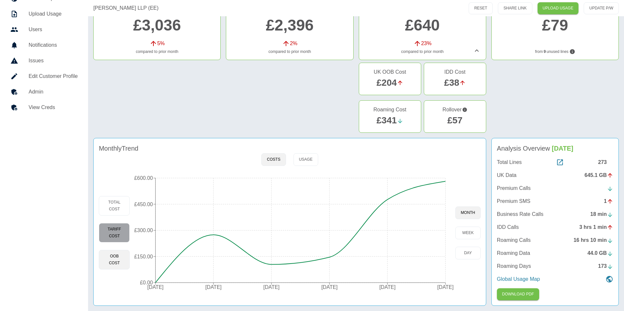
click at [121, 236] on button "Tariff Cost" at bounding box center [114, 232] width 31 height 19
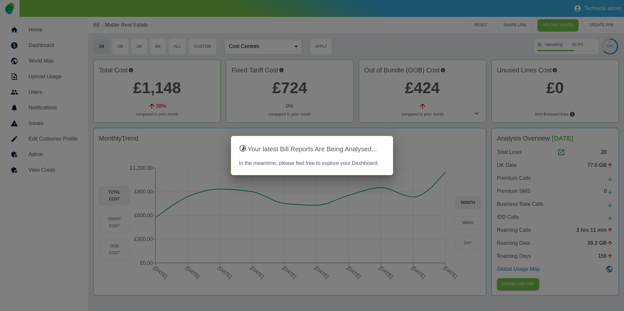
click at [422, 115] on div at bounding box center [312, 155] width 624 height 311
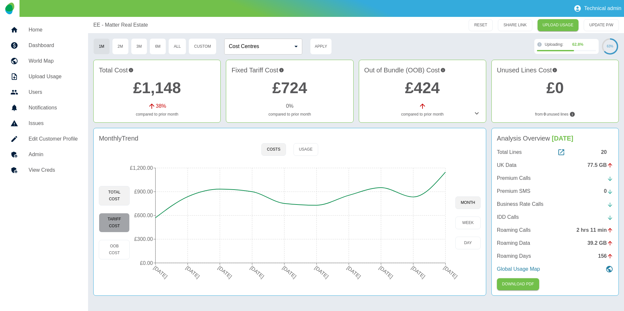
click at [122, 218] on button "Tariff Cost" at bounding box center [114, 222] width 31 height 19
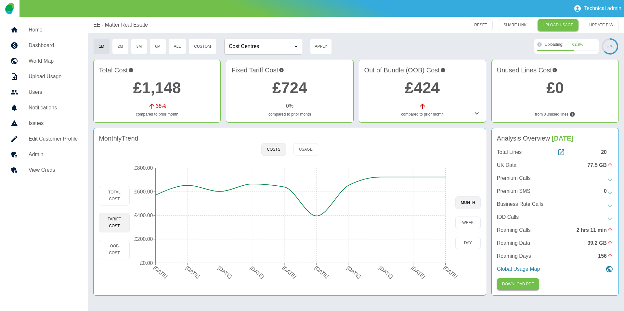
click at [66, 157] on h5 "Admin" at bounding box center [53, 155] width 49 height 8
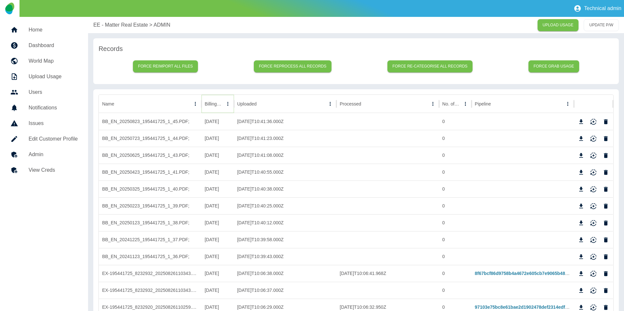
click at [225, 105] on icon "Sort" at bounding box center [228, 104] width 6 height 6
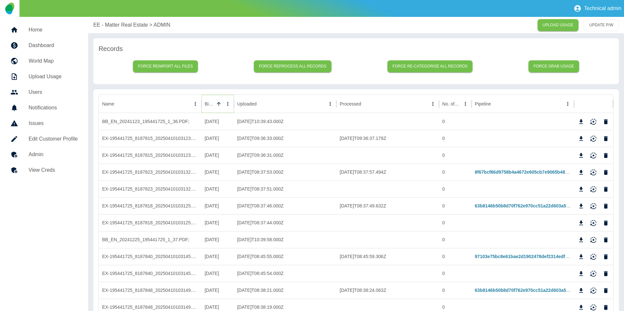
click at [217, 105] on icon "Sort" at bounding box center [219, 104] width 6 height 6
click at [580, 141] on icon "Download" at bounding box center [580, 138] width 6 height 6
click at [580, 207] on icon "Download" at bounding box center [580, 206] width 6 height 6
click at [118, 28] on p "EE - Matter Real Estate" at bounding box center [120, 25] width 55 height 8
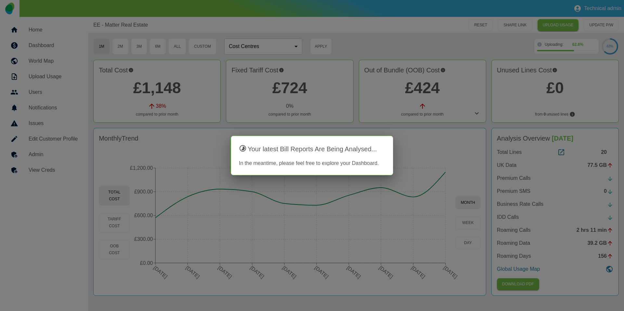
click at [151, 209] on div at bounding box center [312, 155] width 624 height 311
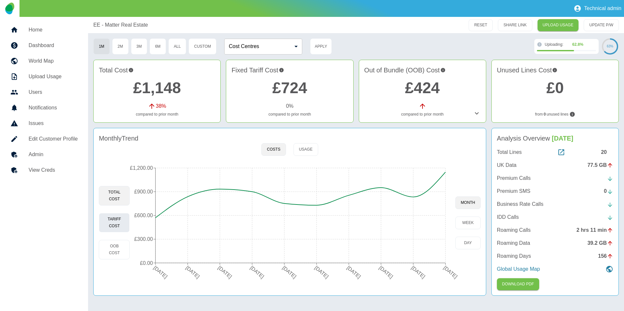
click at [109, 220] on button "Tariff Cost" at bounding box center [114, 222] width 31 height 19
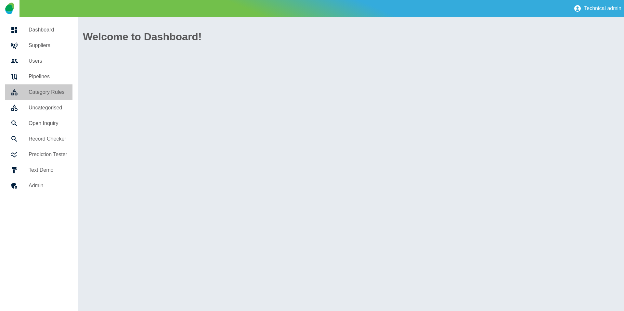
click at [49, 94] on h5 "Category Rules" at bounding box center [48, 92] width 39 height 8
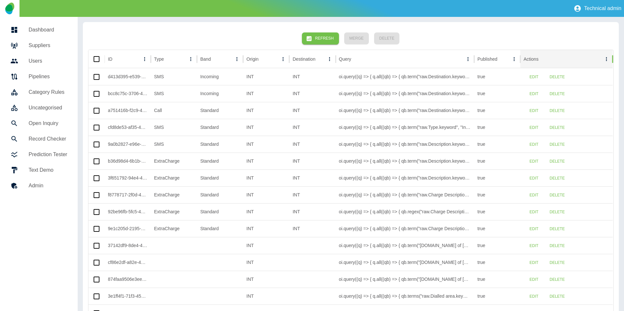
scroll to position [5, 0]
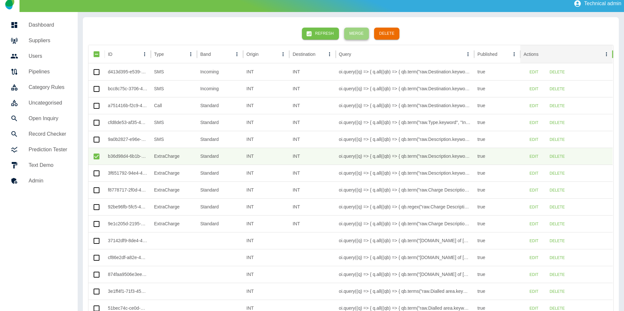
click at [353, 31] on button "Merge" at bounding box center [356, 34] width 25 height 12
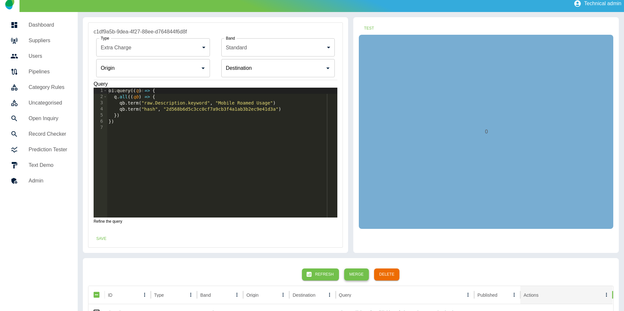
type input "**********"
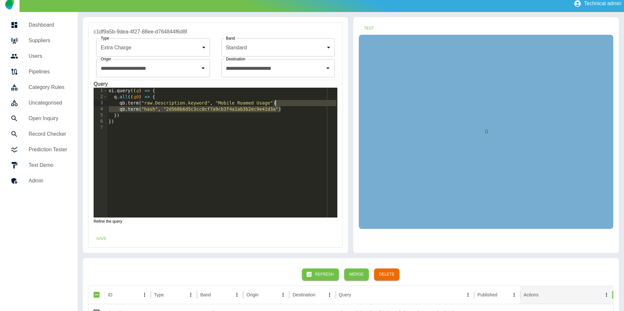
drag, startPoint x: 286, startPoint y: 109, endPoint x: 288, endPoint y: 103, distance: 6.5
click at [288, 103] on div "oi . query (( q ) => { q . all (( qb ) => { qb . term ( "raw.Description.keywor…" at bounding box center [222, 159] width 230 height 142
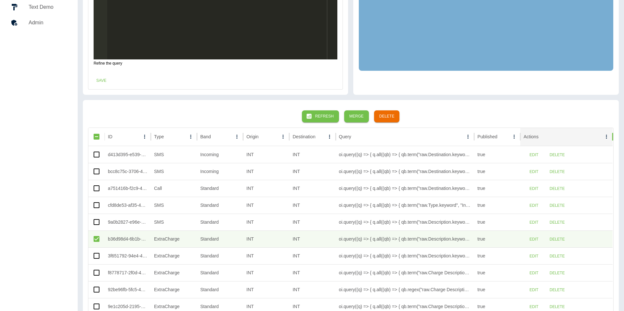
scroll to position [45, 0]
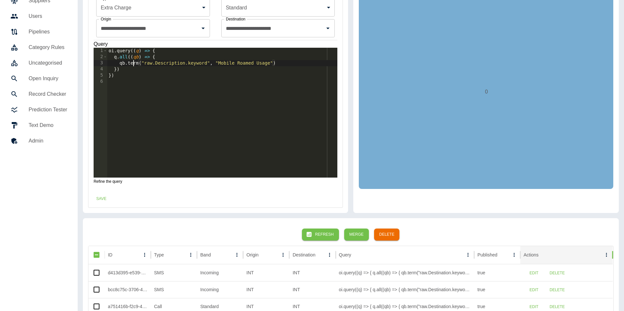
click at [134, 62] on div "oi . query (( q ) => { q . all (( qb ) => { qb . term ( "raw.Description.keywor…" at bounding box center [222, 119] width 230 height 142
click at [159, 63] on div "oi . query (( q ) => { q . all (( qb ) => { qb . regex ( "raw.Description.keywo…" at bounding box center [222, 119] width 230 height 142
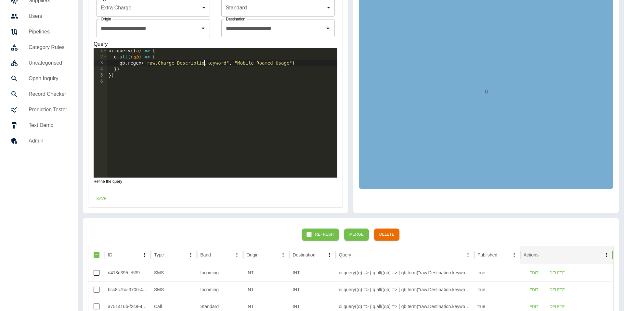
scroll to position [0, 7]
drag, startPoint x: 241, startPoint y: 63, endPoint x: 293, endPoint y: 62, distance: 52.0
click at [293, 62] on div "oi . query (( q ) => { q . all (( qb ) => { qb . regex ( "raw.Charge Descriptio…" at bounding box center [222, 119] width 230 height 142
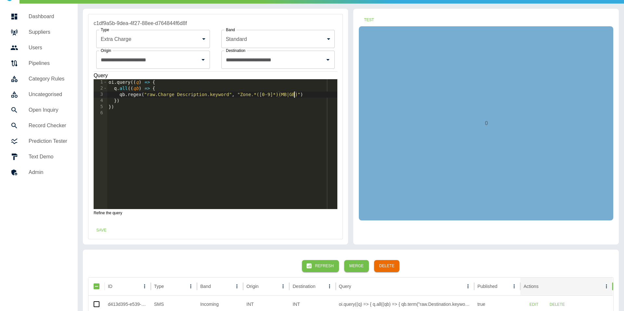
scroll to position [0, 0]
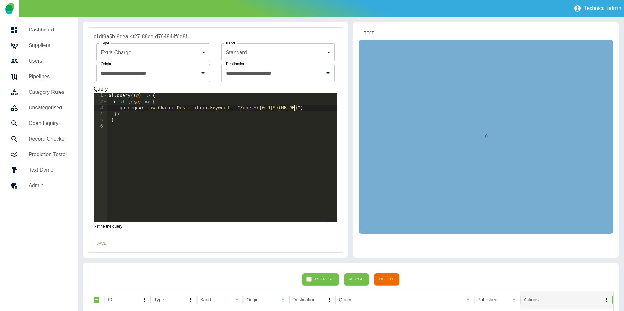
type textarea "**********"
click at [369, 34] on button "Test" at bounding box center [368, 33] width 21 height 12
click at [96, 244] on button "Save" at bounding box center [101, 244] width 21 height 12
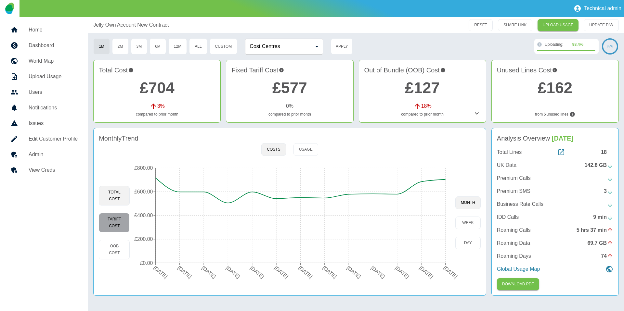
click at [115, 222] on button "Tariff Cost" at bounding box center [114, 222] width 31 height 19
click at [46, 152] on h5 "Admin" at bounding box center [53, 155] width 49 height 8
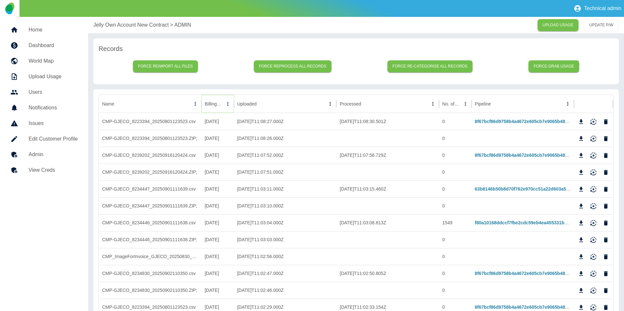
click at [225, 105] on icon "Sort" at bounding box center [228, 104] width 6 height 6
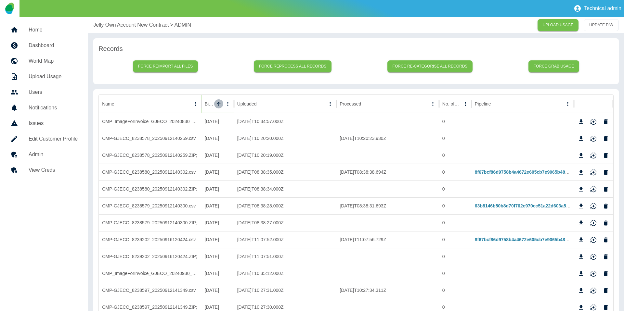
click at [216, 105] on icon "Sort" at bounding box center [219, 104] width 6 height 6
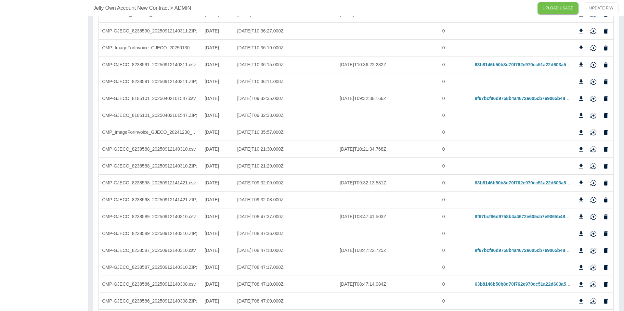
scroll to position [1177, 0]
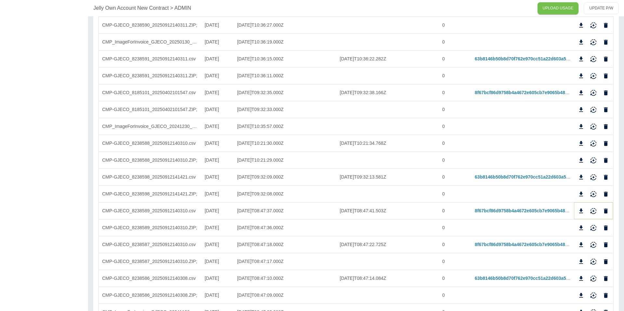
click at [582, 210] on icon "Download" at bounding box center [580, 211] width 6 height 6
click at [580, 177] on icon "Download" at bounding box center [581, 177] width 4 height 5
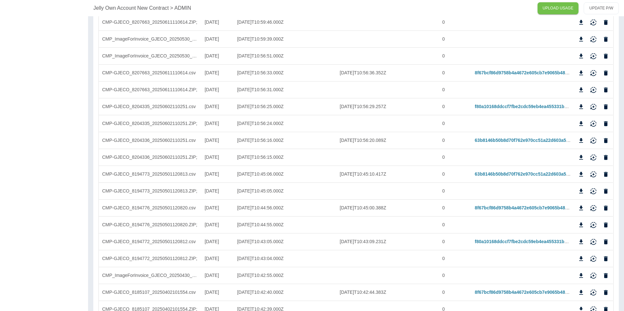
scroll to position [0, 0]
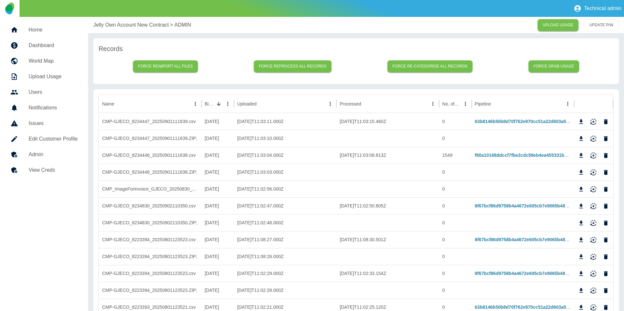
click at [123, 24] on p "Jelly Own Account New Contract" at bounding box center [130, 25] width 75 height 8
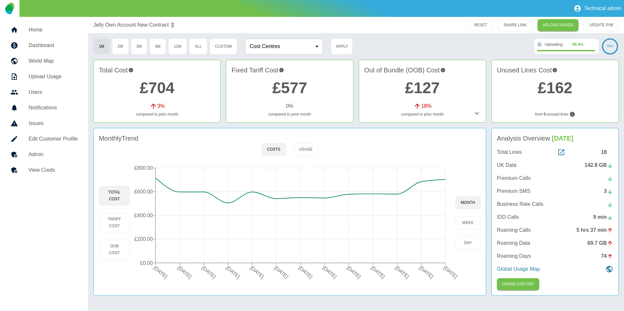
click at [130, 221] on icon "01 Sep 2024 01 Oct 2024 31 Oct 2024 30 Nov 2024 31 Dec 2024 31 Jan 2025 28 Feb …" at bounding box center [292, 222] width 325 height 123
click at [118, 221] on button "Tariff Cost" at bounding box center [114, 222] width 31 height 19
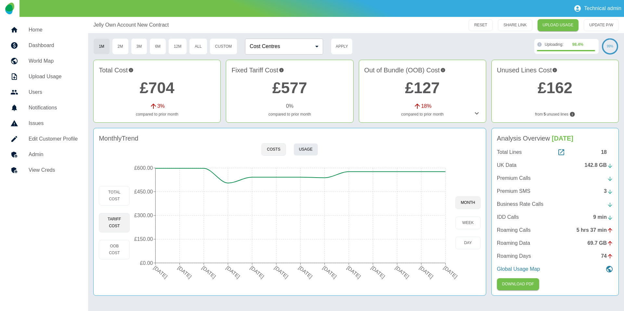
click at [300, 154] on button "Usage" at bounding box center [305, 149] width 25 height 13
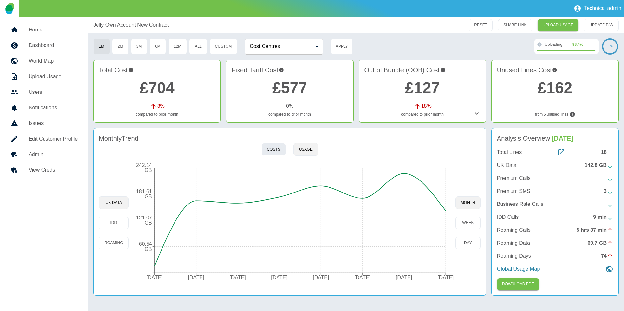
click at [278, 151] on button "Costs" at bounding box center [273, 149] width 24 height 13
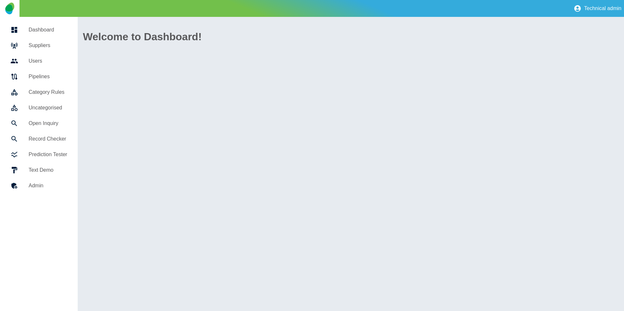
click at [30, 91] on h5 "Category Rules" at bounding box center [48, 92] width 39 height 8
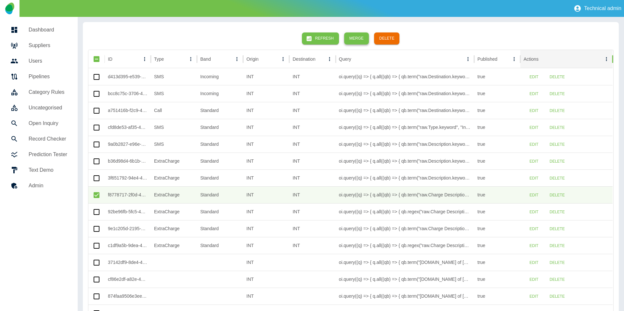
click at [361, 39] on button "Merge" at bounding box center [356, 38] width 25 height 12
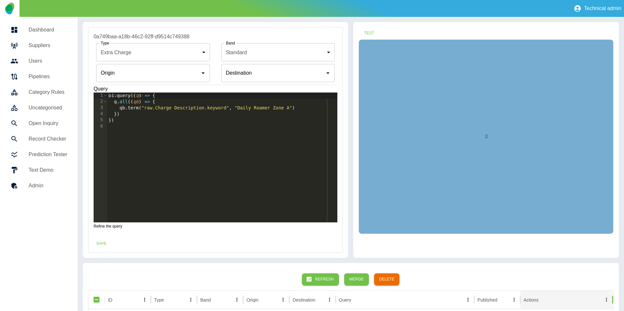
type input "**********"
drag, startPoint x: 254, startPoint y: 109, endPoint x: 284, endPoint y: 108, distance: 30.2
click at [284, 108] on div "oi . query (( q ) => { q . all (( qb ) => { qb . term ( "raw.Charge Description…" at bounding box center [222, 164] width 230 height 142
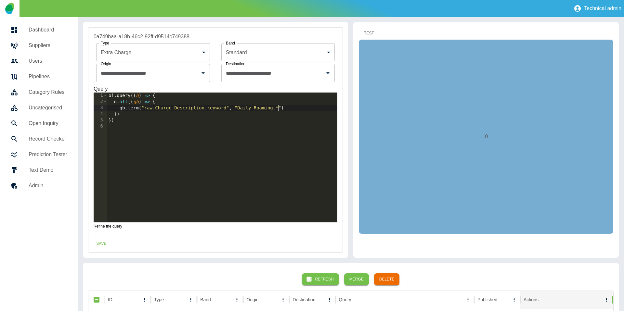
click at [369, 35] on button "Test" at bounding box center [368, 33] width 21 height 12
click at [133, 106] on div "oi . query (( q ) => { q . all (( qb ) => { qb . term ( "raw.Charge Description…" at bounding box center [222, 164] width 230 height 142
type textarea "**********"
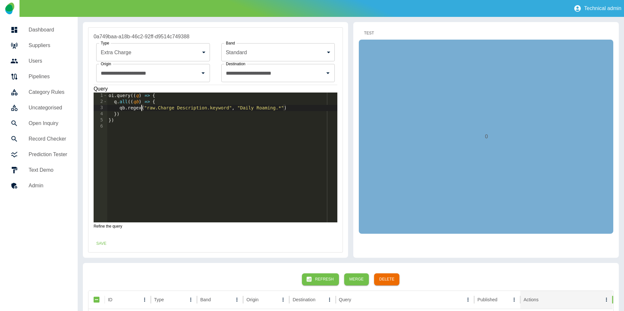
click at [374, 35] on button "Test" at bounding box center [368, 33] width 21 height 12
click at [298, 105] on div "oi . query (( q ) => { q . all (( qb ) => { qb . regex ( "raw.Charge Descriptio…" at bounding box center [222, 164] width 230 height 142
paste textarea "**********"
click at [282, 107] on div "oi . query (( q ) => { q . all (( qb ) => { qb . regex ( "raw.Charge Descriptio…" at bounding box center [222, 164] width 230 height 142
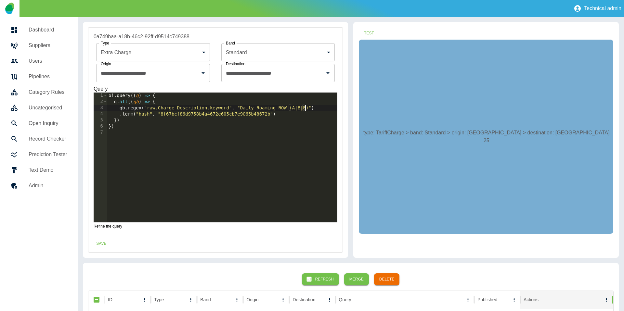
scroll to position [0, 14]
type textarea "**********"
click at [371, 30] on button "Test" at bounding box center [368, 33] width 21 height 12
click at [95, 238] on button "Save" at bounding box center [101, 244] width 21 height 12
click at [367, 34] on button "Test" at bounding box center [368, 33] width 21 height 12
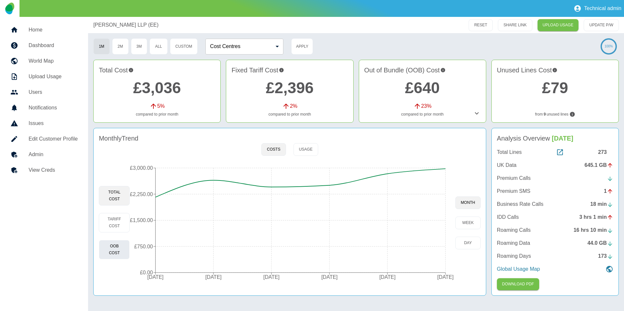
click at [108, 255] on button "OOB Cost" at bounding box center [114, 249] width 31 height 19
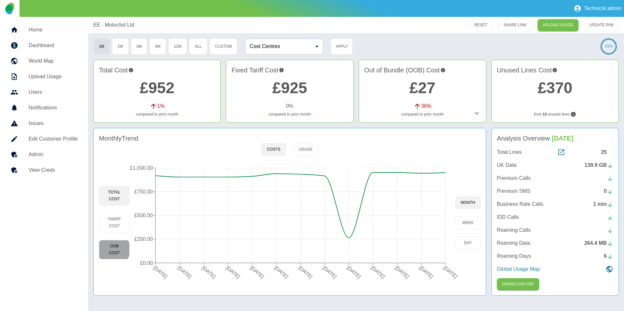
click at [113, 249] on button "OOB Cost" at bounding box center [114, 249] width 31 height 19
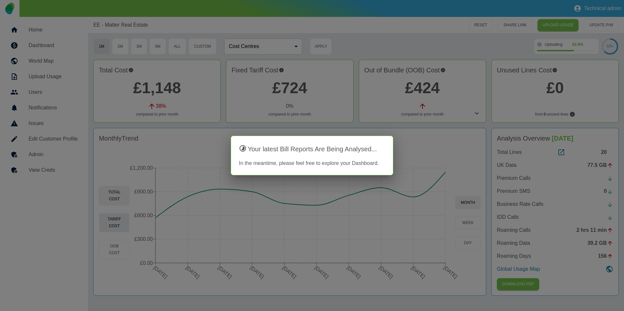
drag, startPoint x: 162, startPoint y: 173, endPoint x: 120, endPoint y: 221, distance: 64.0
click at [162, 173] on div at bounding box center [312, 155] width 624 height 311
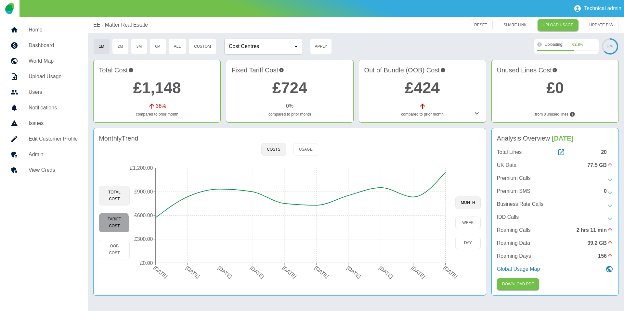
click at [108, 225] on button "Tariff Cost" at bounding box center [114, 222] width 31 height 19
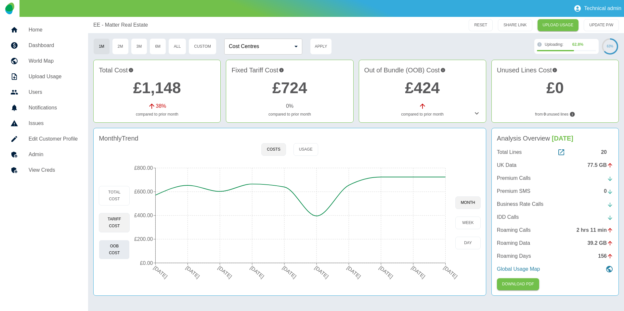
click at [111, 252] on button "OOB Cost" at bounding box center [114, 249] width 31 height 19
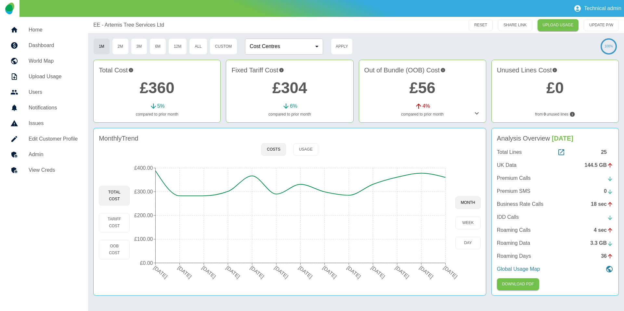
click at [114, 237] on div "Total Cost Tariff Cost OOB Cost" at bounding box center [114, 222] width 31 height 123
click at [115, 229] on button "Tariff Cost" at bounding box center [114, 222] width 31 height 19
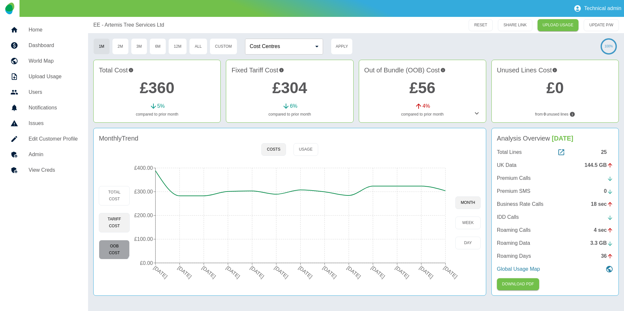
click at [111, 247] on button "OOB Cost" at bounding box center [114, 249] width 31 height 19
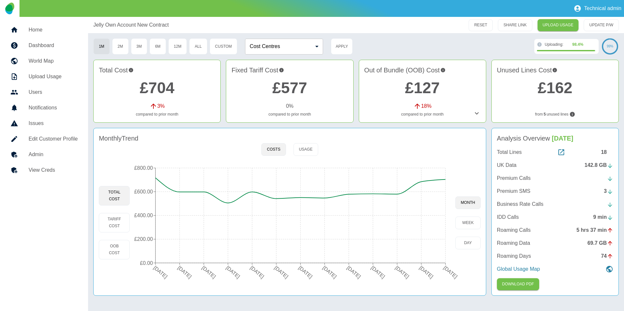
drag, startPoint x: 110, startPoint y: 229, endPoint x: 309, endPoint y: 65, distance: 257.9
click at [110, 229] on button "Tariff Cost" at bounding box center [114, 222] width 31 height 19
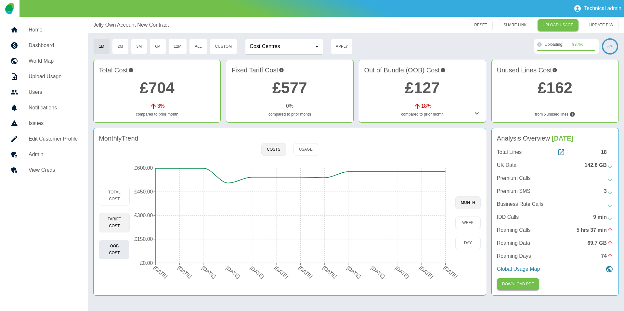
click at [111, 255] on button "OOB Cost" at bounding box center [114, 249] width 31 height 19
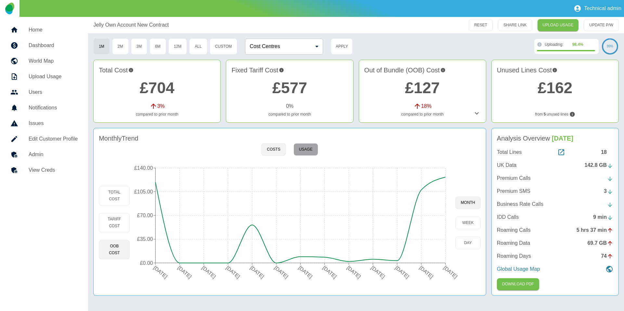
click at [302, 144] on button "Usage" at bounding box center [305, 149] width 25 height 13
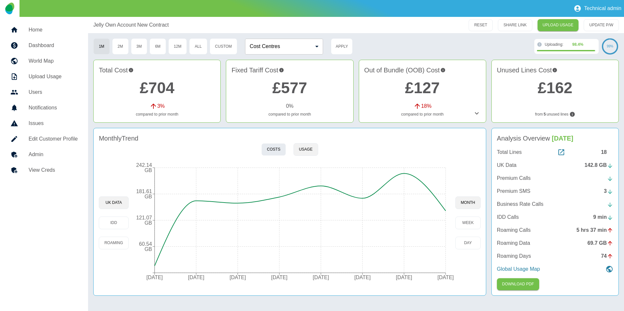
click at [273, 152] on button "Costs" at bounding box center [273, 149] width 24 height 13
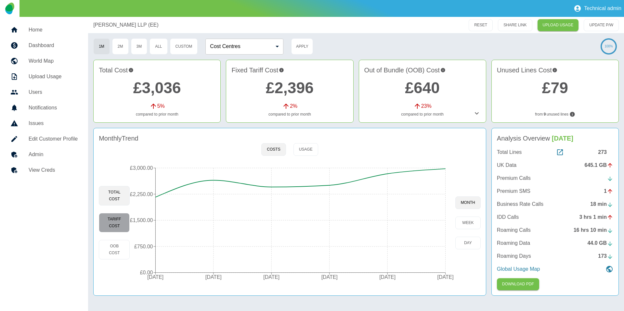
click at [114, 217] on button "Tariff Cost" at bounding box center [114, 222] width 31 height 19
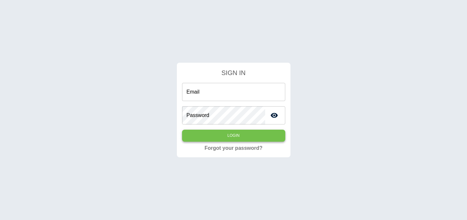
type input "**********"
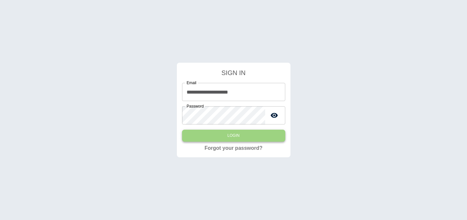
click at [258, 132] on button "Login" at bounding box center [233, 136] width 103 height 12
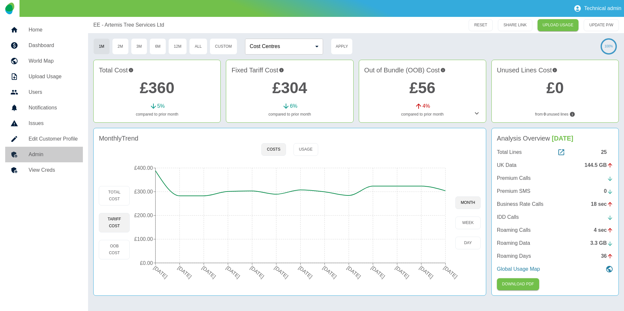
click at [36, 159] on link "Admin" at bounding box center [44, 155] width 78 height 16
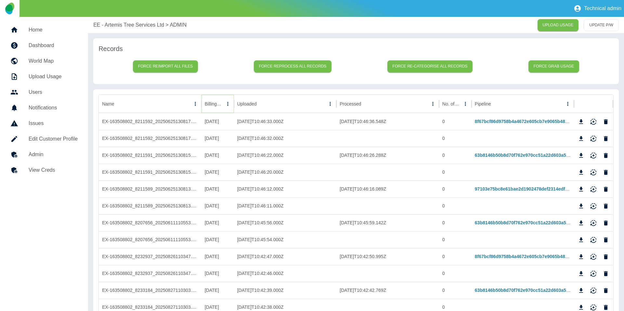
click at [225, 106] on icon "Sort" at bounding box center [228, 104] width 6 height 6
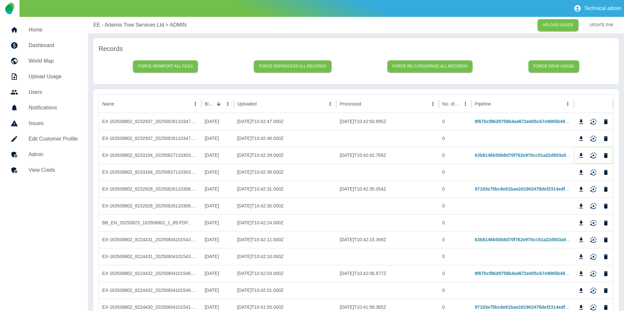
click at [467, 155] on button "Download" at bounding box center [581, 156] width 10 height 10
click at [132, 25] on p "EE - Artemis Tree Services Ltd" at bounding box center [128, 25] width 71 height 8
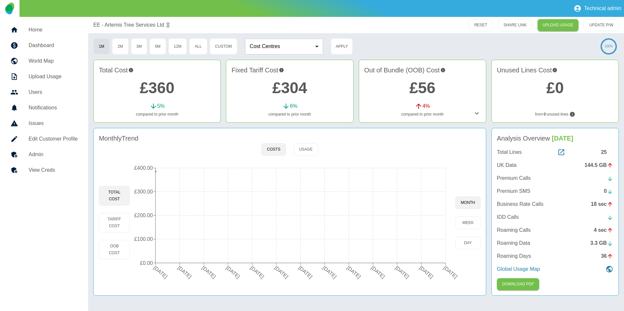
click at [127, 27] on p "EE - Artemis Tree Services Ltd" at bounding box center [128, 25] width 71 height 8
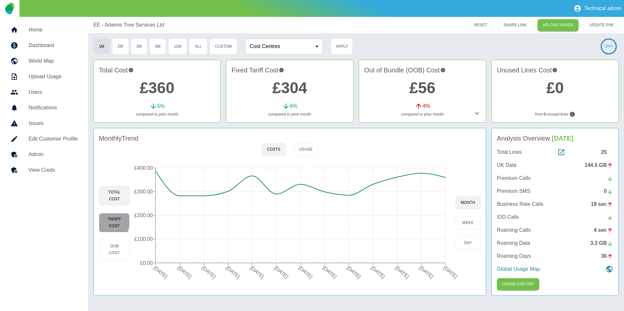
click at [100, 220] on button "Tariff Cost" at bounding box center [114, 222] width 31 height 19
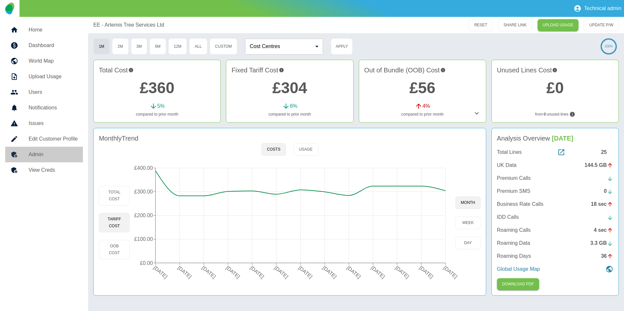
click at [55, 152] on h5 "Admin" at bounding box center [53, 155] width 49 height 8
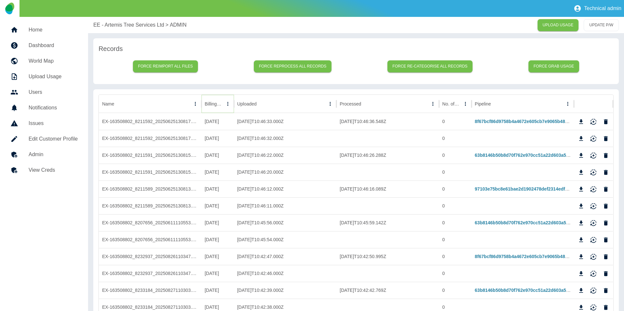
click at [223, 108] on button "Sort" at bounding box center [227, 103] width 9 height 9
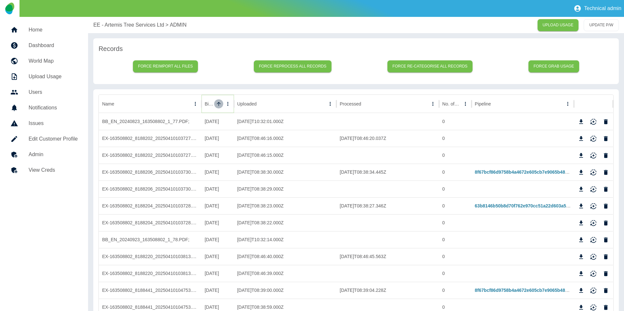
click at [217, 108] on button "Sort" at bounding box center [218, 103] width 9 height 9
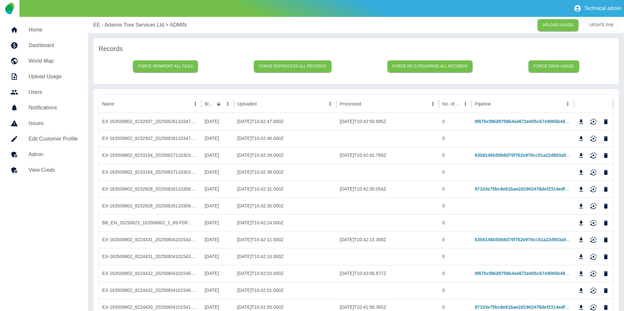
click at [132, 26] on p "EE - Artemis Tree Services Ltd" at bounding box center [128, 25] width 71 height 8
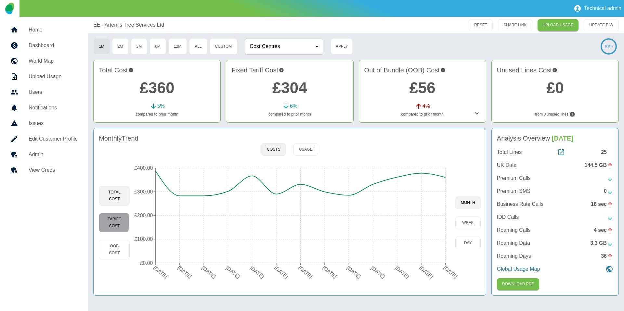
click at [109, 220] on button "Tariff Cost" at bounding box center [114, 222] width 31 height 19
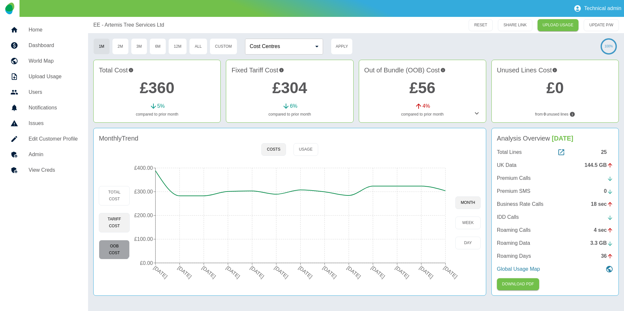
click at [113, 220] on button "OOB Cost" at bounding box center [114, 249] width 31 height 19
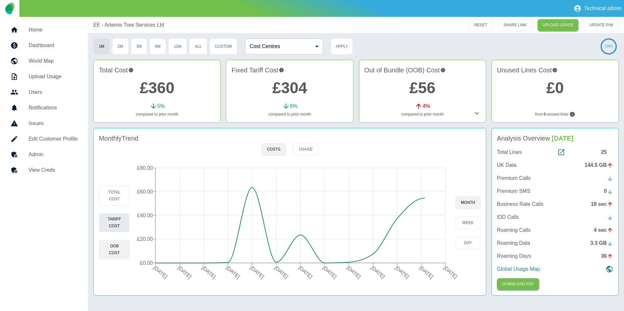
click at [111, 220] on button "Tariff Cost" at bounding box center [114, 222] width 31 height 19
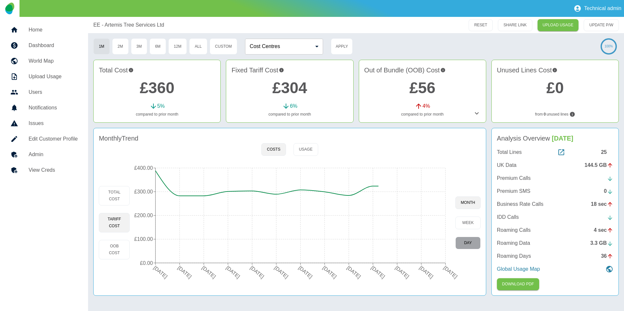
click at [467, 220] on button "day" at bounding box center [467, 243] width 25 height 13
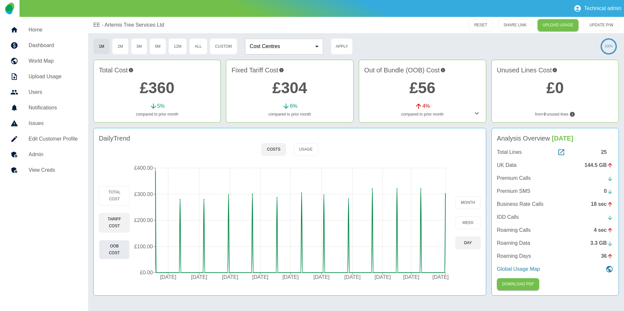
click at [116, 220] on button "OOB Cost" at bounding box center [114, 249] width 31 height 19
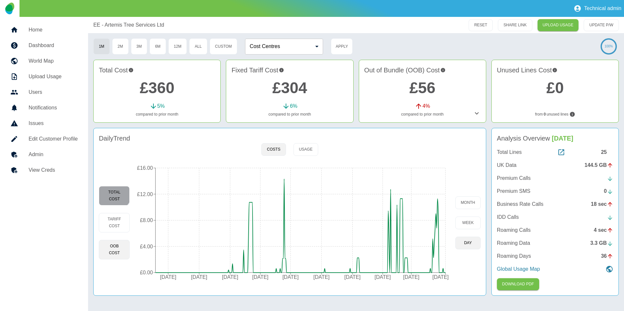
drag, startPoint x: 105, startPoint y: 186, endPoint x: 107, endPoint y: 190, distance: 4.2
click at [105, 187] on button "Total Cost" at bounding box center [114, 195] width 31 height 19
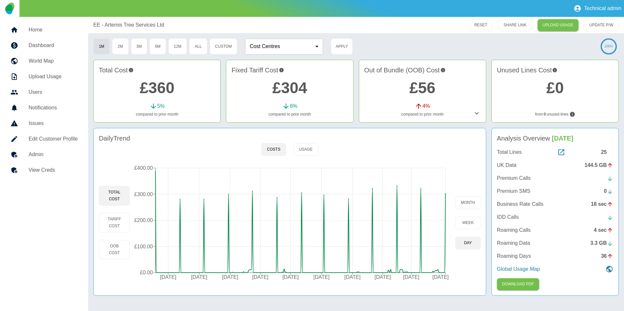
click at [31, 31] on h5 "Home" at bounding box center [53, 30] width 49 height 8
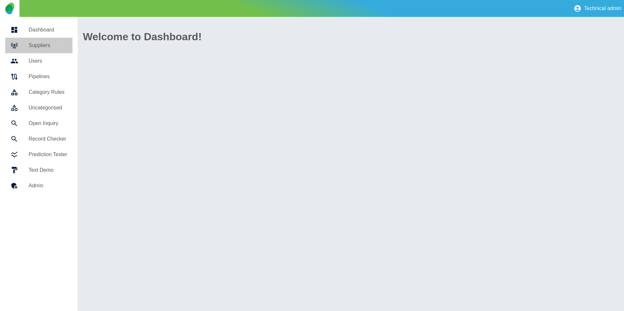
click at [34, 45] on h5 "Suppliers" at bounding box center [48, 46] width 39 height 8
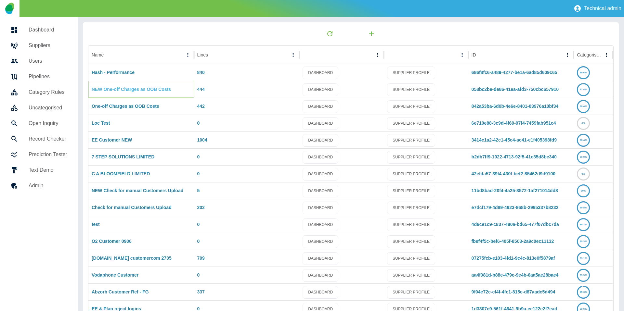
click at [116, 91] on link "NEW One-off Charges as OOB Costs" at bounding box center [131, 89] width 79 height 5
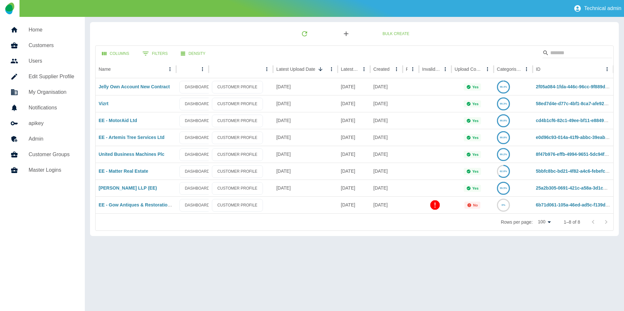
click at [346, 35] on icon "button" at bounding box center [346, 34] width 8 height 8
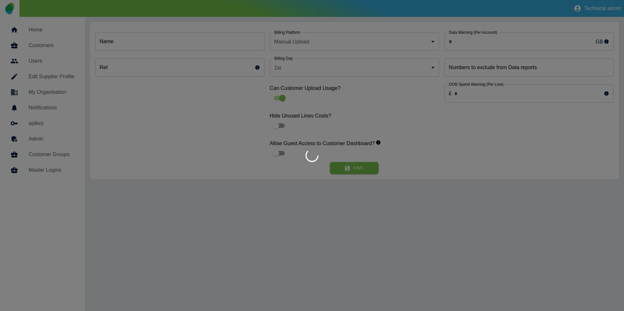
type input "*"
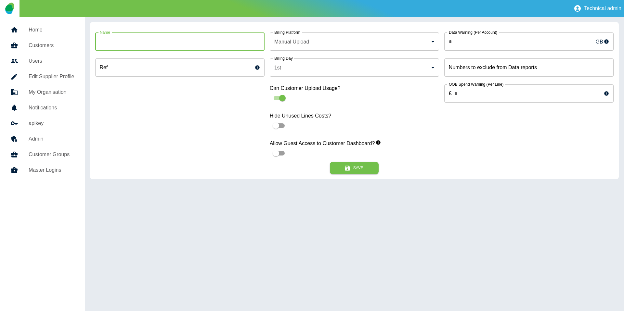
click at [172, 42] on input "Name" at bounding box center [179, 41] width 169 height 18
paste input "**********"
type input "**********"
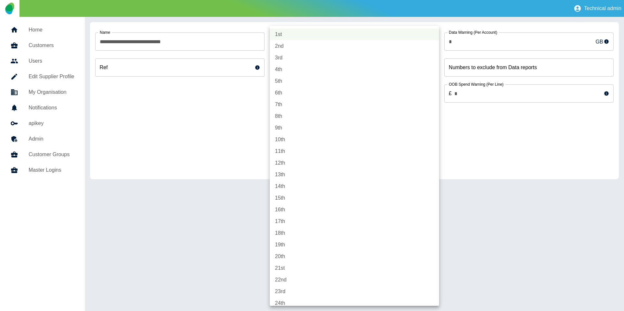
click at [289, 65] on body "**********" at bounding box center [312, 155] width 624 height 311
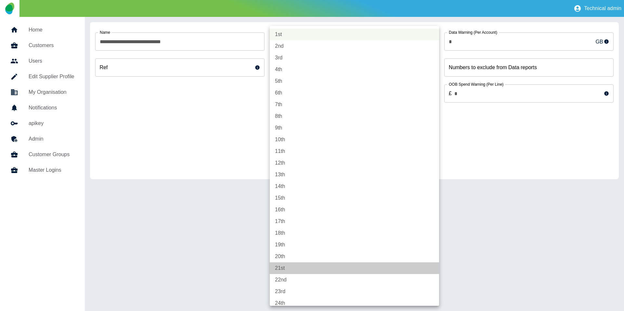
click at [287, 220] on li "21st" at bounding box center [354, 268] width 169 height 12
type input "**"
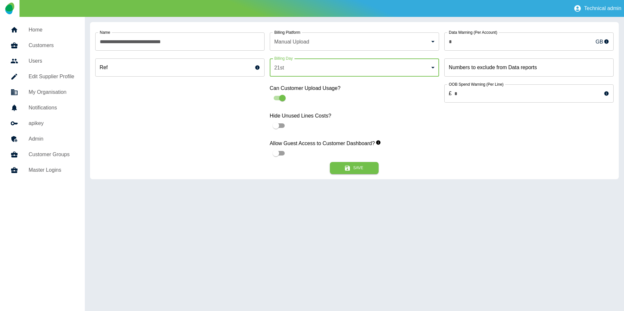
click at [278, 46] on body "**********" at bounding box center [312, 155] width 624 height 311
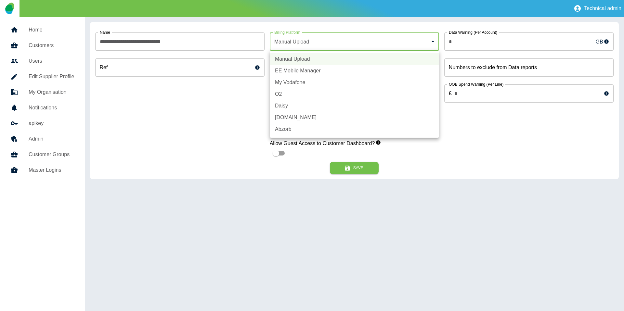
click at [299, 73] on li "EE Mobile Manager" at bounding box center [354, 71] width 169 height 12
type input "*"
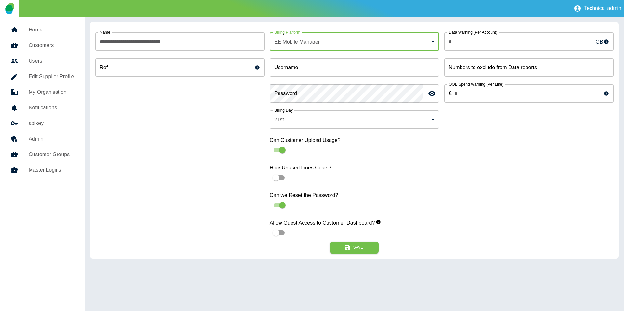
click at [294, 64] on div "Username Username" at bounding box center [354, 67] width 169 height 18
paste input "**********"
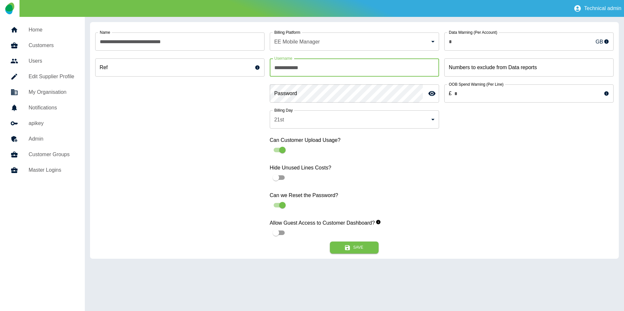
type input "**********"
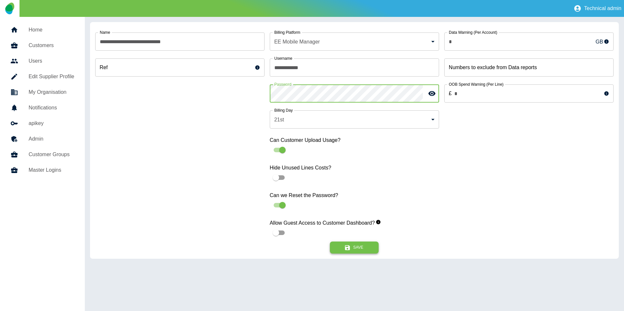
click at [353, 220] on button "Save" at bounding box center [354, 248] width 49 height 12
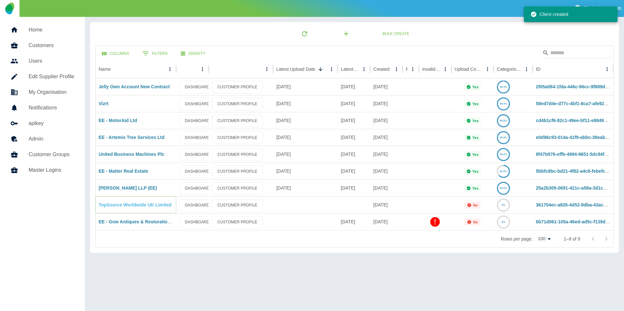
click at [141, 206] on link "TopSource Worldwide UK Limited" at bounding box center [135, 204] width 73 height 5
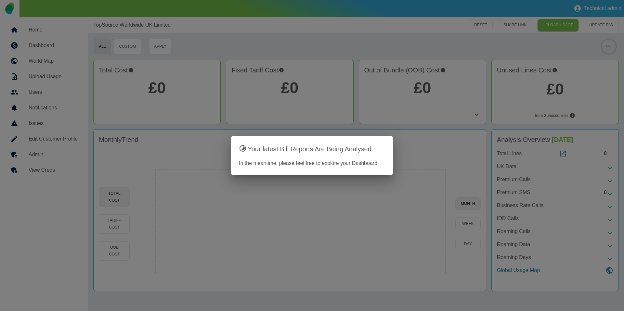
click at [211, 33] on div at bounding box center [312, 155] width 624 height 311
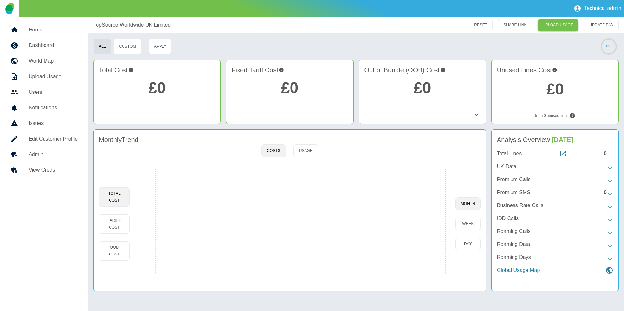
click at [54, 148] on link "Admin" at bounding box center [44, 155] width 78 height 16
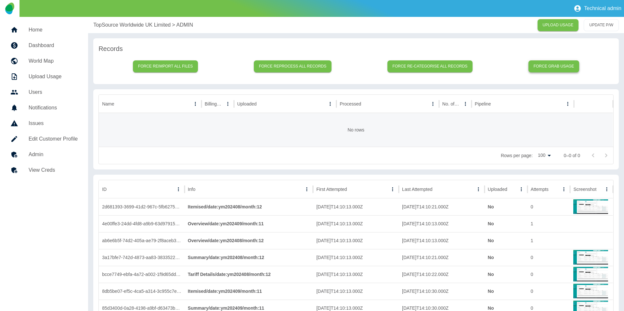
click at [553, 62] on button "Force grab usage" at bounding box center [553, 66] width 51 height 12
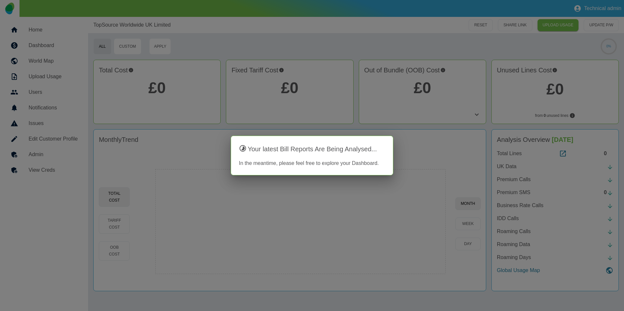
click at [147, 132] on div at bounding box center [312, 155] width 624 height 311
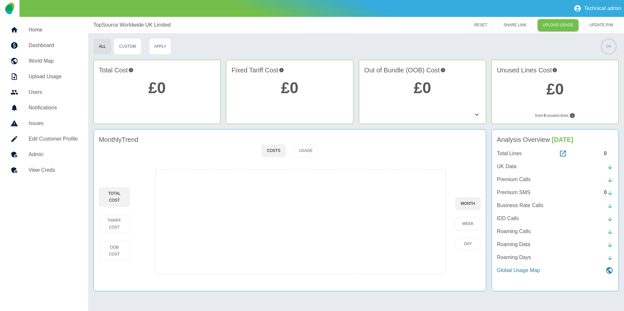
click at [56, 158] on h5 "Admin" at bounding box center [53, 155] width 49 height 8
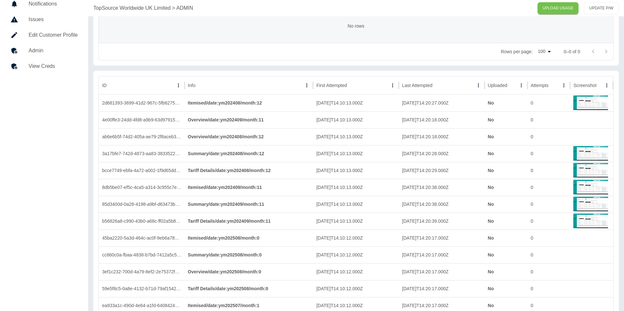
scroll to position [192, 0]
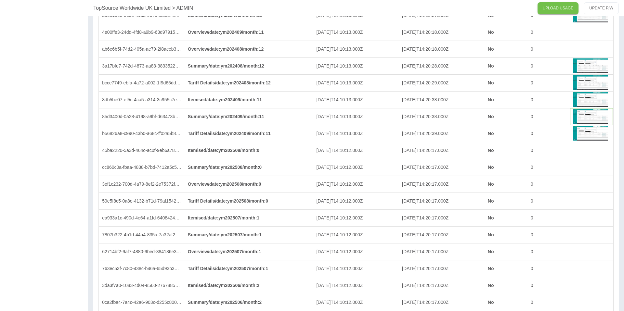
click at [588, 120] on img at bounding box center [590, 116] width 34 height 16
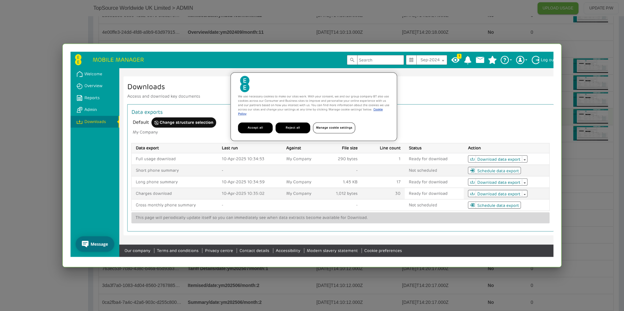
click at [574, 124] on div at bounding box center [312, 155] width 624 height 311
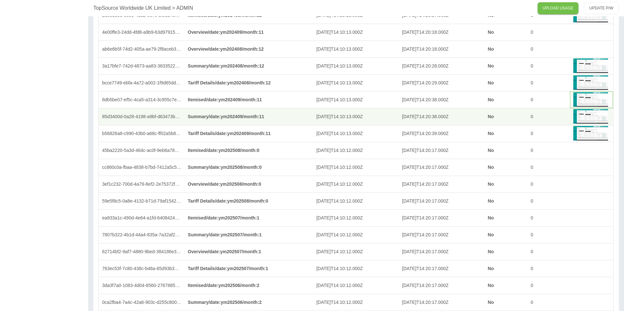
click at [605, 97] on img at bounding box center [590, 100] width 34 height 16
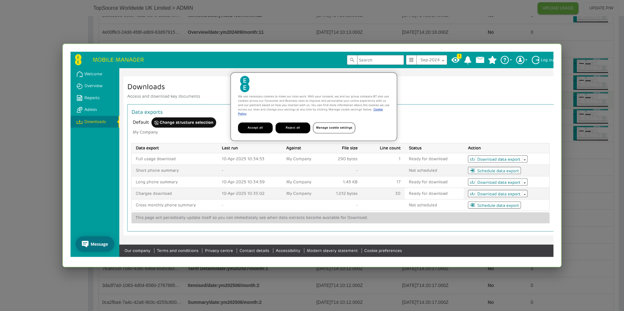
click at [589, 110] on div at bounding box center [312, 155] width 624 height 311
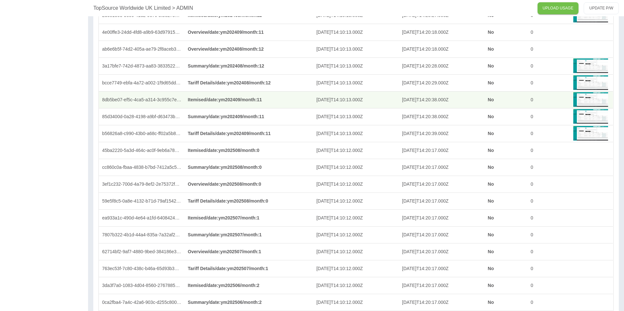
scroll to position [0, 0]
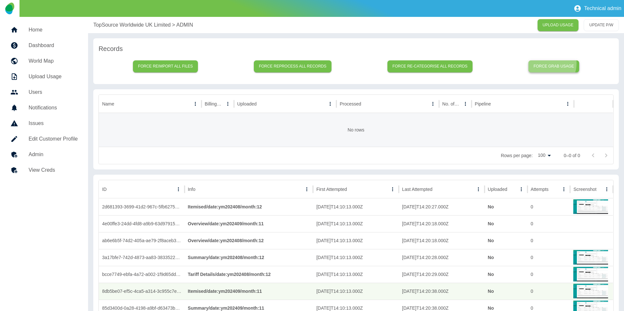
click at [547, 63] on button "Force grab usage" at bounding box center [553, 66] width 51 height 12
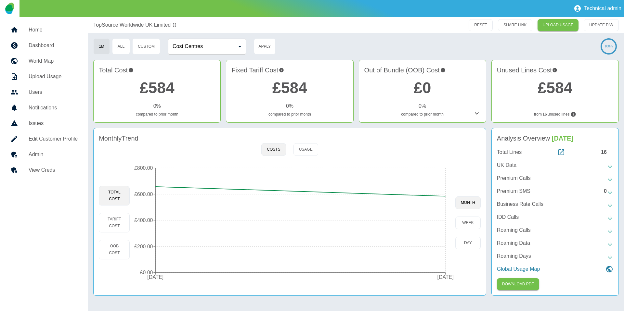
click at [51, 156] on h5 "Admin" at bounding box center [53, 155] width 49 height 8
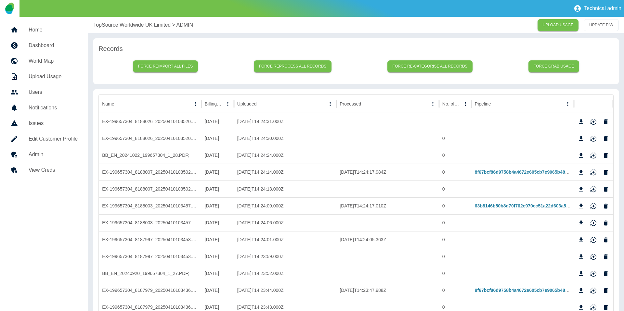
click at [118, 19] on div "TopSource Worldwide UK Limited > ADMIN UPLOAD USAGE UPDATE P/W" at bounding box center [356, 25] width 536 height 16
click at [117, 22] on p "TopSource Worldwide UK Limited" at bounding box center [131, 25] width 77 height 8
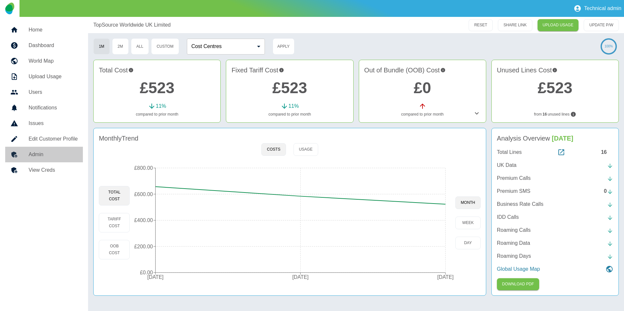
click at [36, 151] on h5 "Admin" at bounding box center [53, 155] width 49 height 8
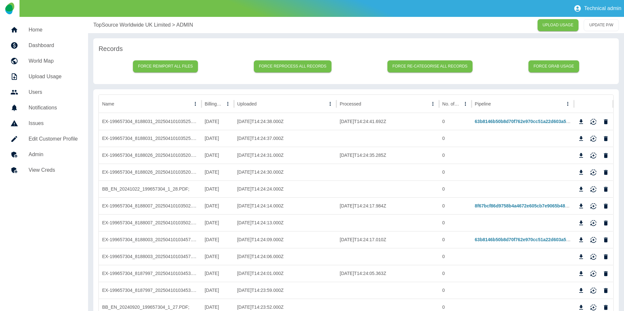
click at [127, 24] on p "TopSource Worldwide UK Limited" at bounding box center [131, 25] width 77 height 8
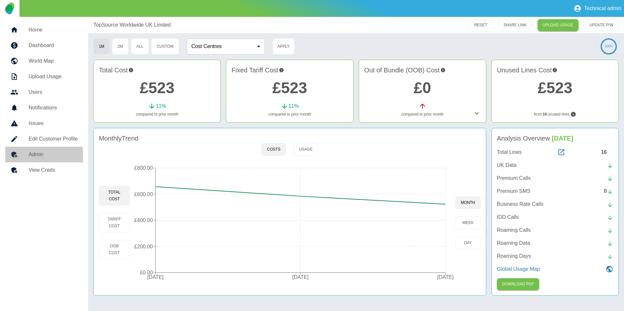
click at [65, 149] on link "Admin" at bounding box center [44, 155] width 78 height 16
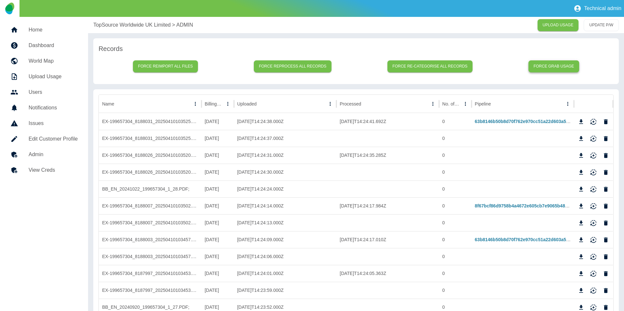
click at [547, 68] on button "Force grab usage" at bounding box center [553, 66] width 51 height 12
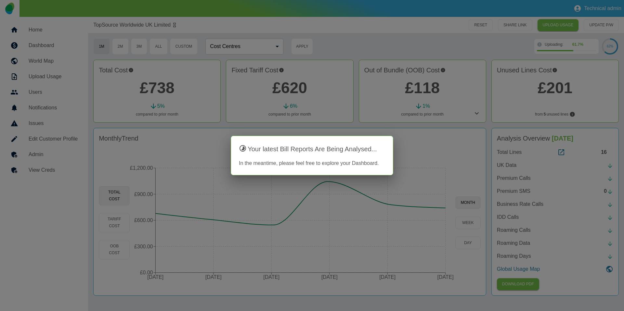
click at [55, 157] on div at bounding box center [312, 155] width 624 height 311
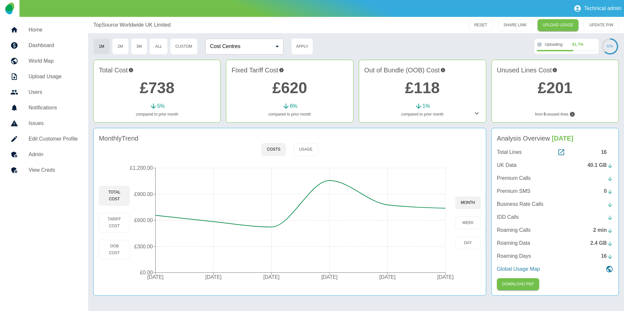
click at [52, 158] on h5 "Admin" at bounding box center [53, 155] width 49 height 8
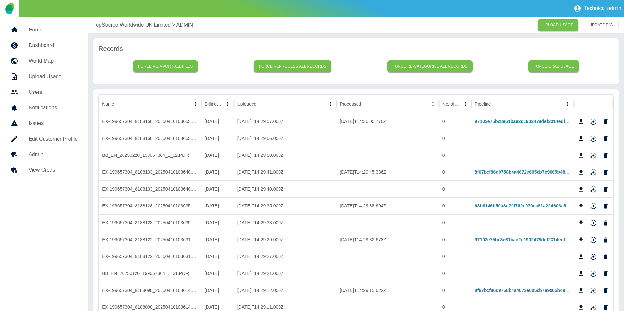
click at [134, 28] on p "TopSource Worldwide UK Limited" at bounding box center [131, 25] width 77 height 8
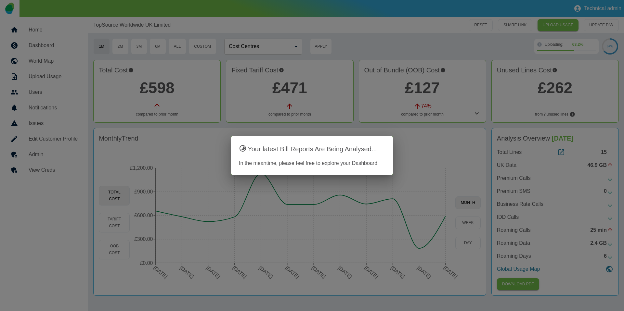
click at [79, 171] on div at bounding box center [312, 155] width 624 height 311
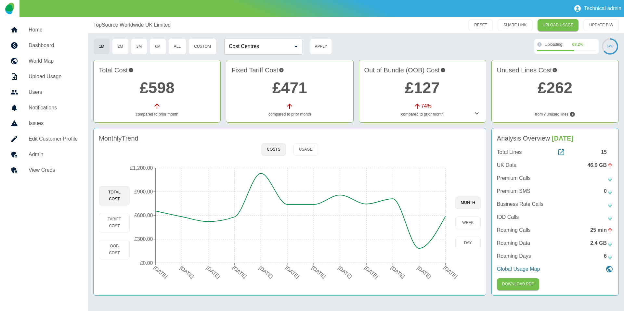
click at [64, 152] on h5 "Admin" at bounding box center [53, 155] width 49 height 8
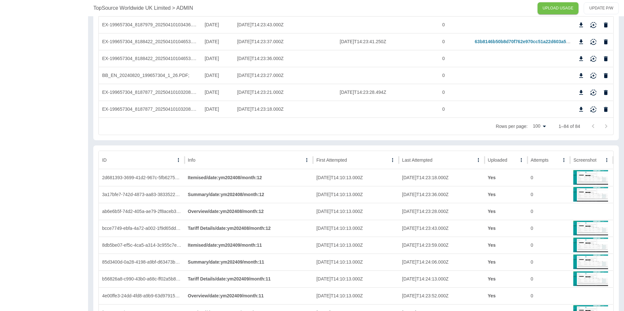
scroll to position [1485, 0]
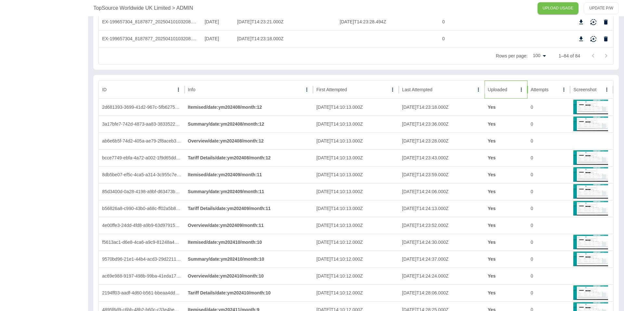
drag, startPoint x: 513, startPoint y: 95, endPoint x: 509, endPoint y: 92, distance: 4.4
click at [513, 95] on div "Uploaded" at bounding box center [501, 90] width 29 height 18
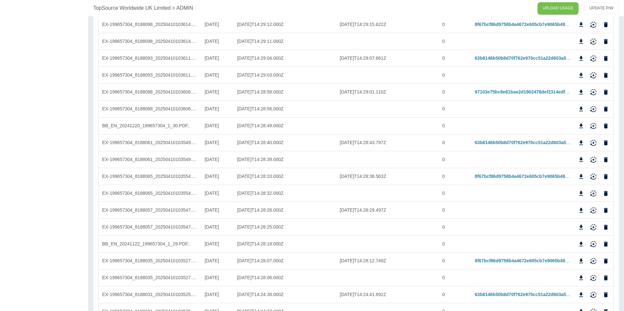
scroll to position [867, 0]
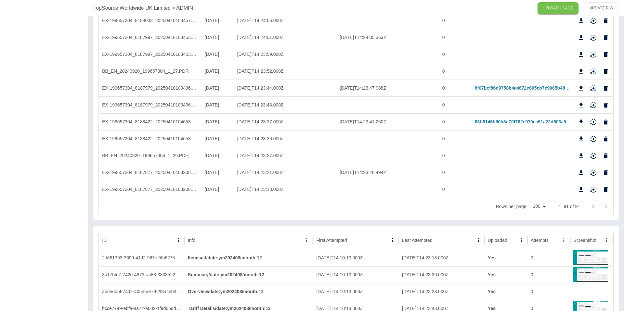
scroll to position [1611, 0]
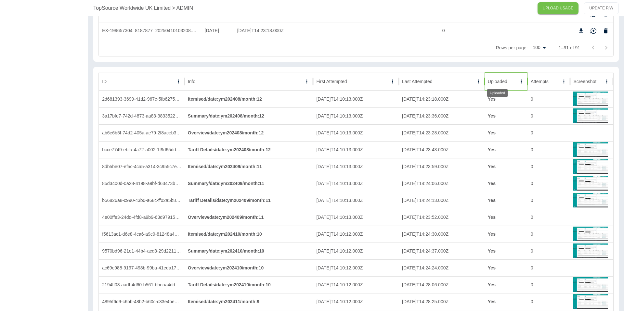
click at [502, 79] on div "Uploaded" at bounding box center [496, 81] width 19 height 5
click at [505, 79] on div "Uploaded" at bounding box center [496, 81] width 19 height 5
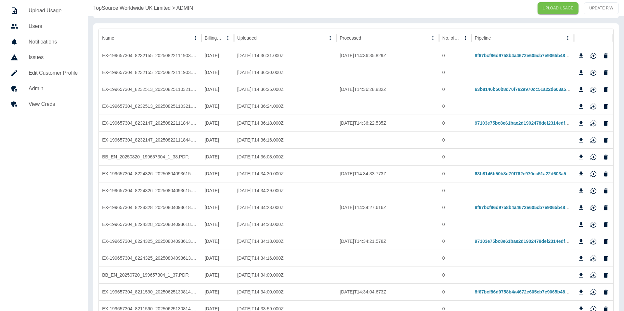
scroll to position [0, 0]
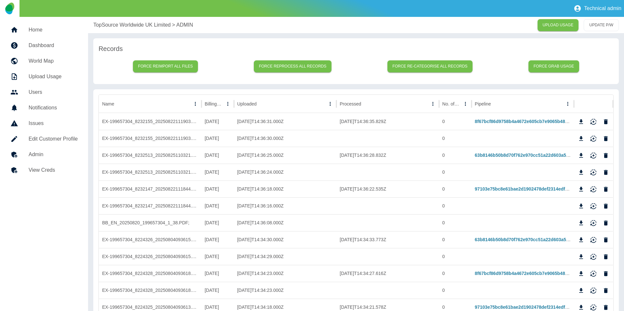
click at [116, 22] on p "TopSource Worldwide UK Limited" at bounding box center [131, 25] width 77 height 8
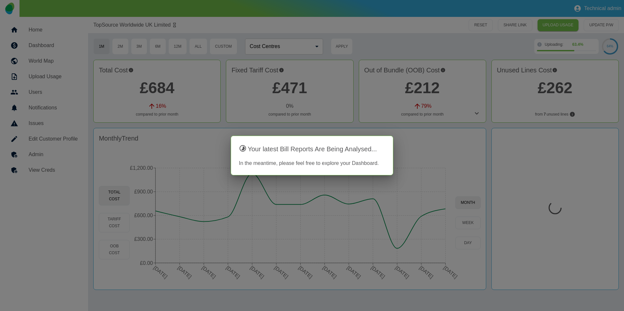
click at [459, 166] on div at bounding box center [312, 155] width 624 height 311
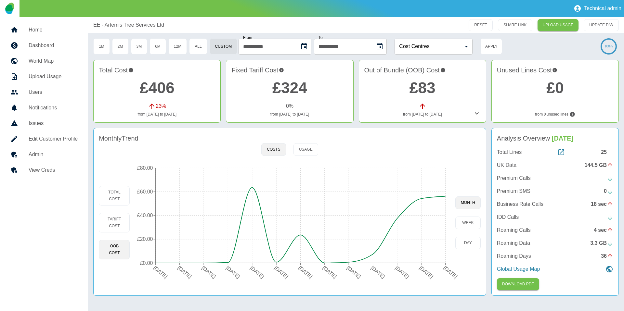
click at [473, 119] on div "Out of Bundle (OOB) Cost £83 from [DATE] to [DATE]" at bounding box center [422, 91] width 127 height 63
click at [474, 116] on icon at bounding box center [477, 113] width 8 height 8
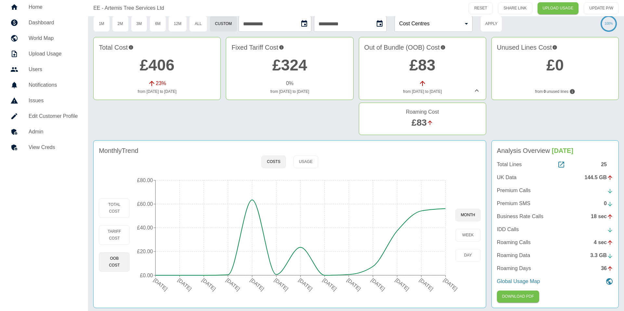
scroll to position [12, 0]
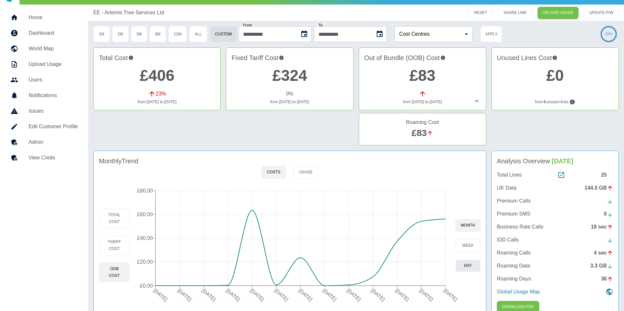
click at [461, 265] on button "day" at bounding box center [467, 265] width 25 height 13
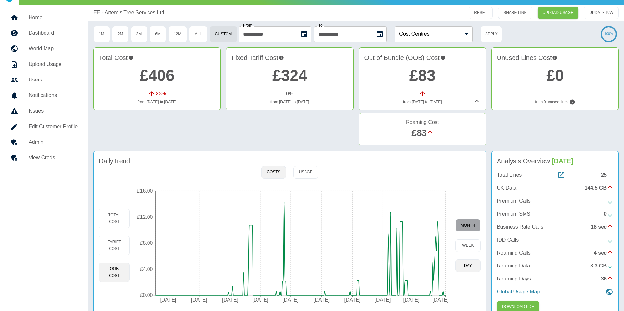
click at [471, 223] on button "month" at bounding box center [467, 225] width 25 height 13
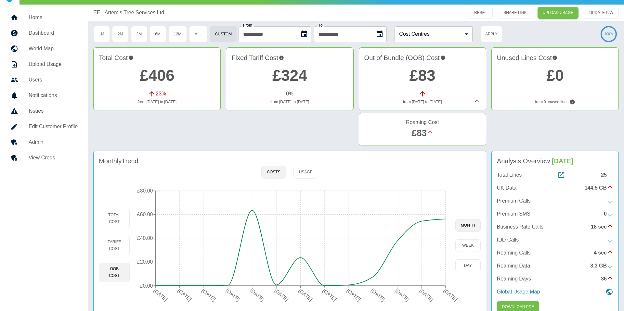
click at [382, 33] on icon "Choose date, selected date is 30 Jun 2025" at bounding box center [379, 34] width 6 height 6
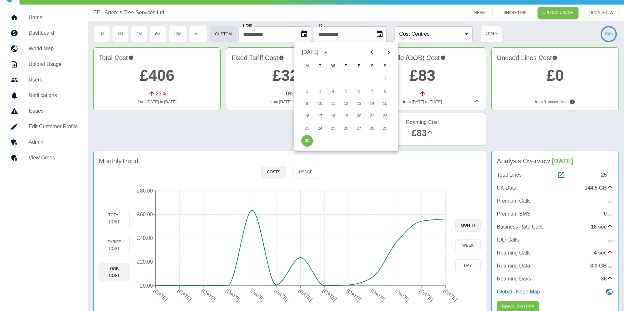
scroll to position [12, 0]
click at [309, 129] on button "23" at bounding box center [307, 129] width 12 height 12
type input "**********"
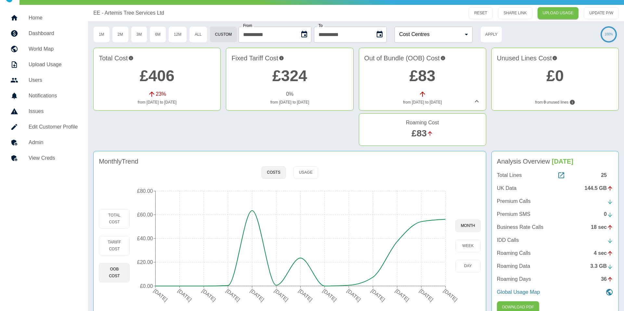
click at [307, 34] on icon "Choose date, selected date is 1 Jun 2025" at bounding box center [304, 34] width 6 height 6
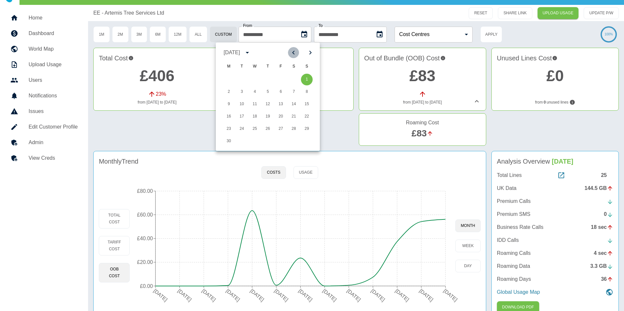
click at [295, 52] on icon "Previous month" at bounding box center [293, 53] width 8 height 8
click at [279, 117] on button "23" at bounding box center [281, 117] width 12 height 12
type input "**********"
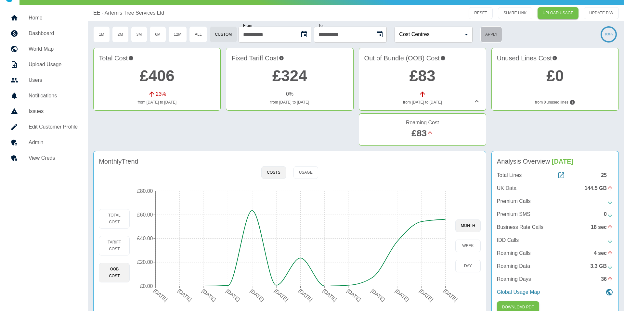
click at [489, 34] on button "Apply" at bounding box center [491, 34] width 22 height 16
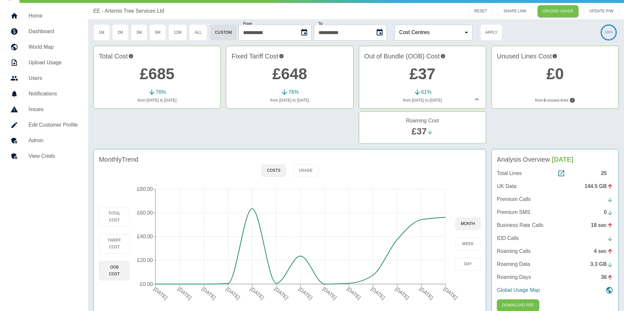
scroll to position [16, 0]
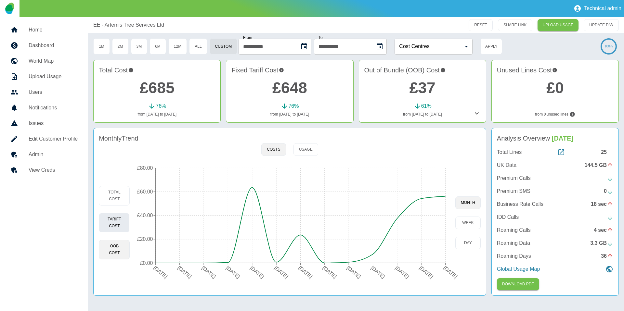
click at [113, 216] on button "Tariff Cost" at bounding box center [114, 222] width 31 height 19
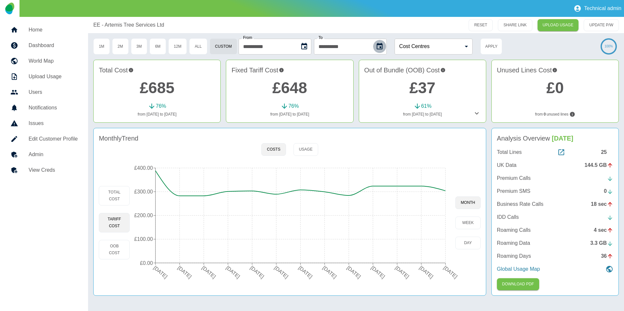
click at [382, 45] on icon "Choose date, selected date is 23 Jun 2025" at bounding box center [379, 46] width 6 height 6
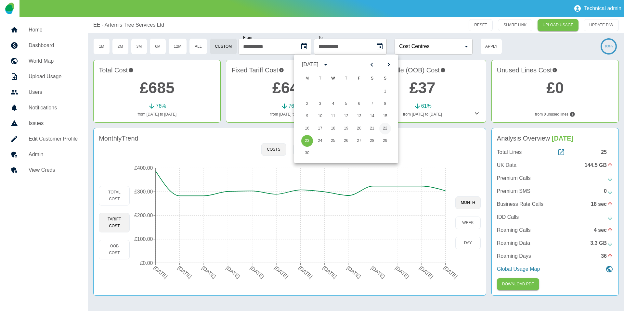
click at [380, 129] on button "22" at bounding box center [385, 129] width 12 height 12
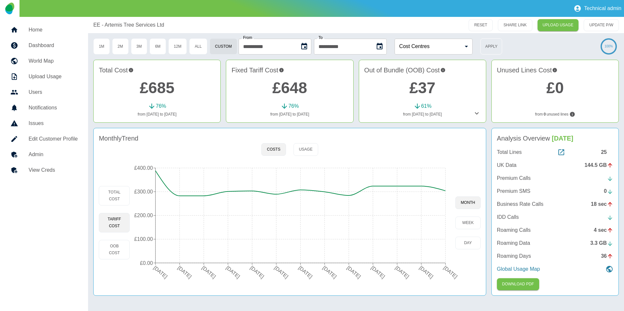
click at [500, 47] on button "Apply" at bounding box center [491, 46] width 22 height 16
click at [383, 46] on icon "Choose date, selected date is 22 Jun 2025" at bounding box center [379, 47] width 8 height 8
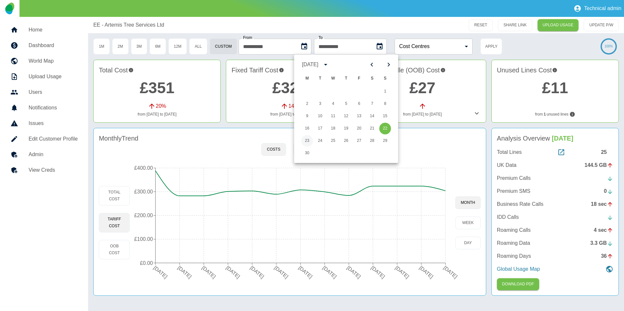
click at [310, 143] on button "23" at bounding box center [307, 141] width 12 height 12
type input "**********"
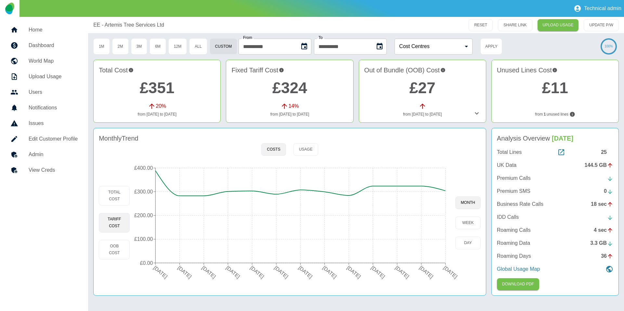
click at [306, 44] on icon "Choose date, selected date is 23 May 2025" at bounding box center [304, 46] width 6 height 6
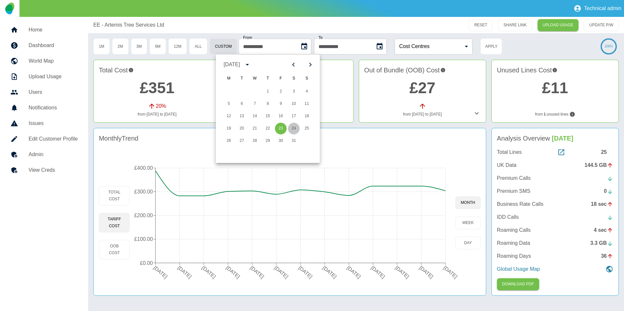
click at [292, 128] on button "24" at bounding box center [294, 129] width 12 height 12
type input "**********"
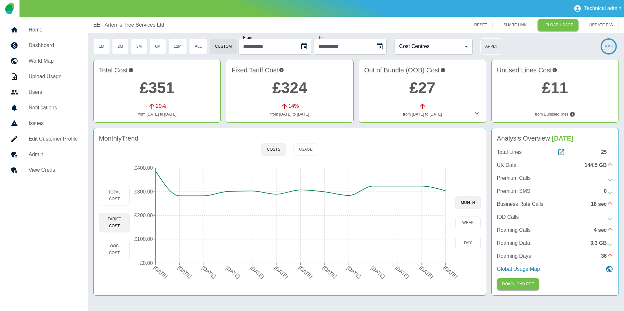
click at [501, 44] on button "Apply" at bounding box center [491, 46] width 22 height 16
click at [106, 251] on button "OOB Cost" at bounding box center [114, 249] width 31 height 19
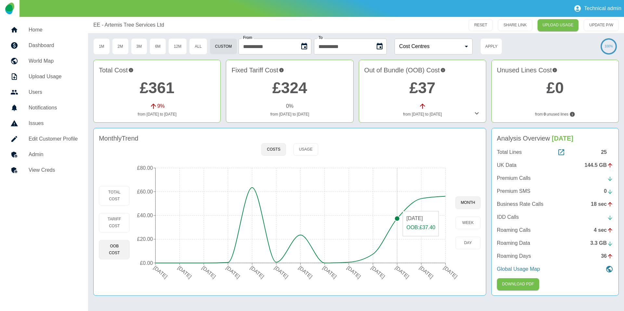
type button "oob"
click at [108, 216] on button "Tariff Cost" at bounding box center [114, 222] width 31 height 19
